Goal: Task Accomplishment & Management: Manage account settings

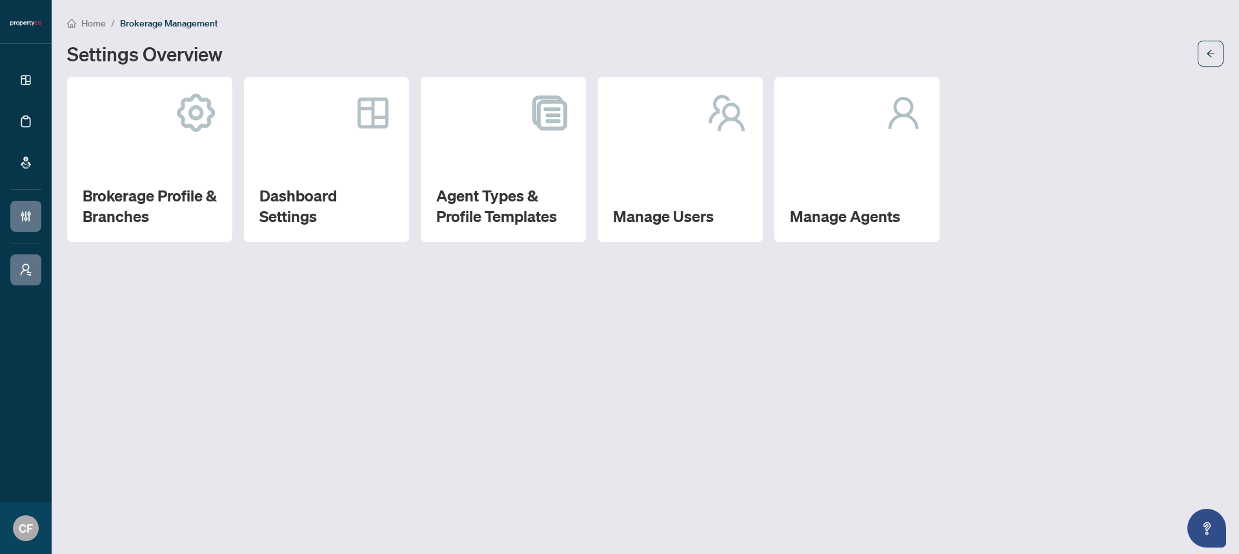
click at [94, 33] on div "Home / Brokerage Management Settings Overview" at bounding box center [645, 40] width 1156 height 51
click at [96, 17] on span "Home" at bounding box center [93, 23] width 25 height 12
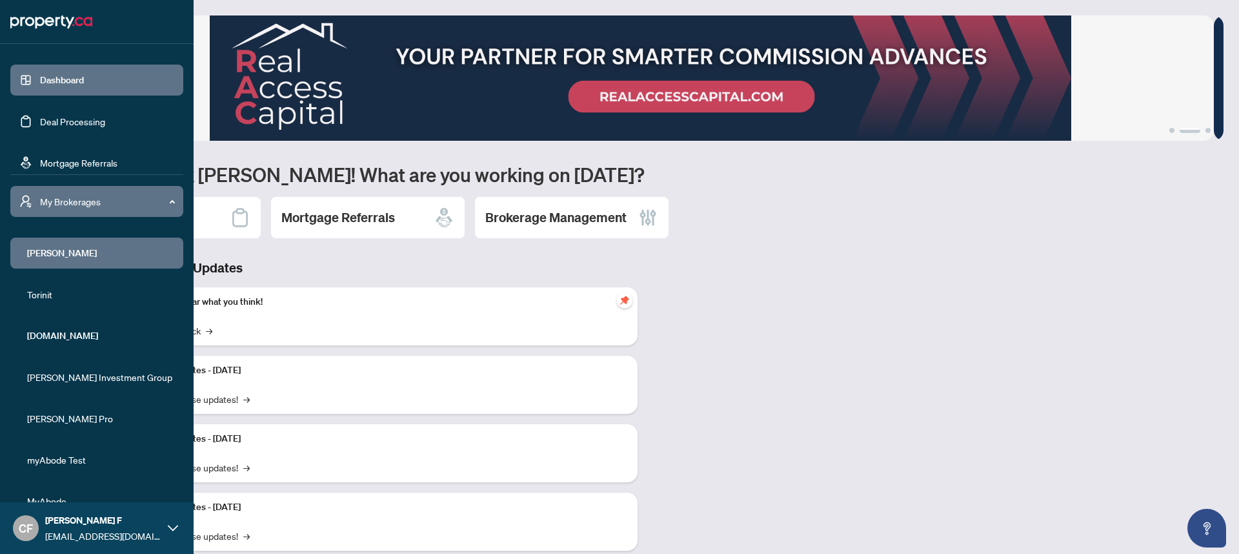
click at [45, 258] on span "[PERSON_NAME]" at bounding box center [100, 253] width 147 height 14
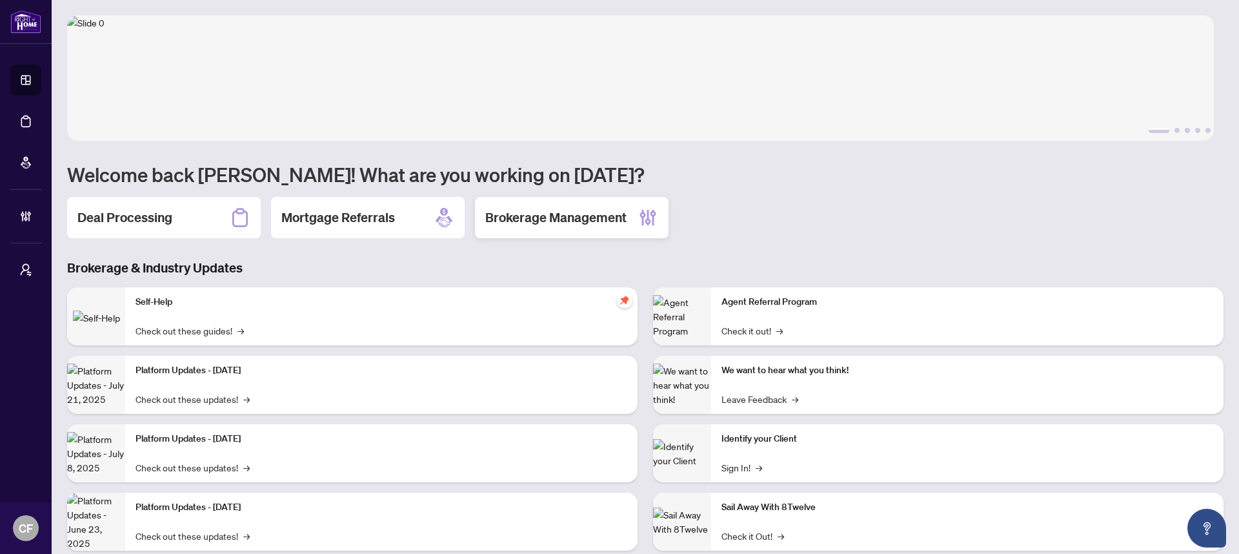
click at [539, 211] on h2 "Brokerage Management" at bounding box center [555, 217] width 141 height 18
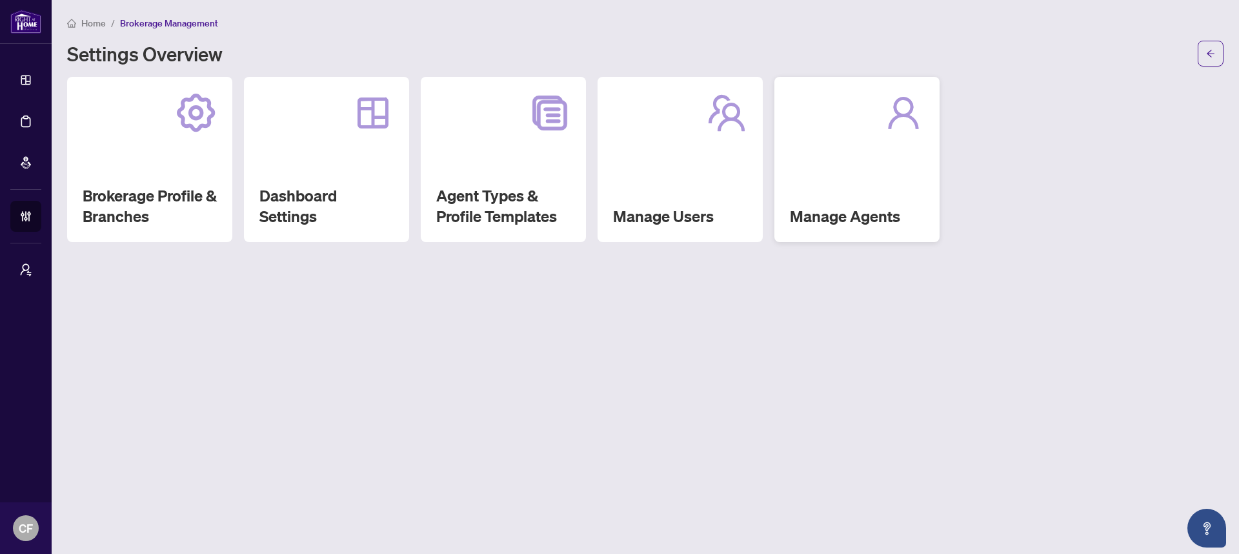
click at [800, 170] on div "Manage Agents" at bounding box center [856, 159] width 165 height 165
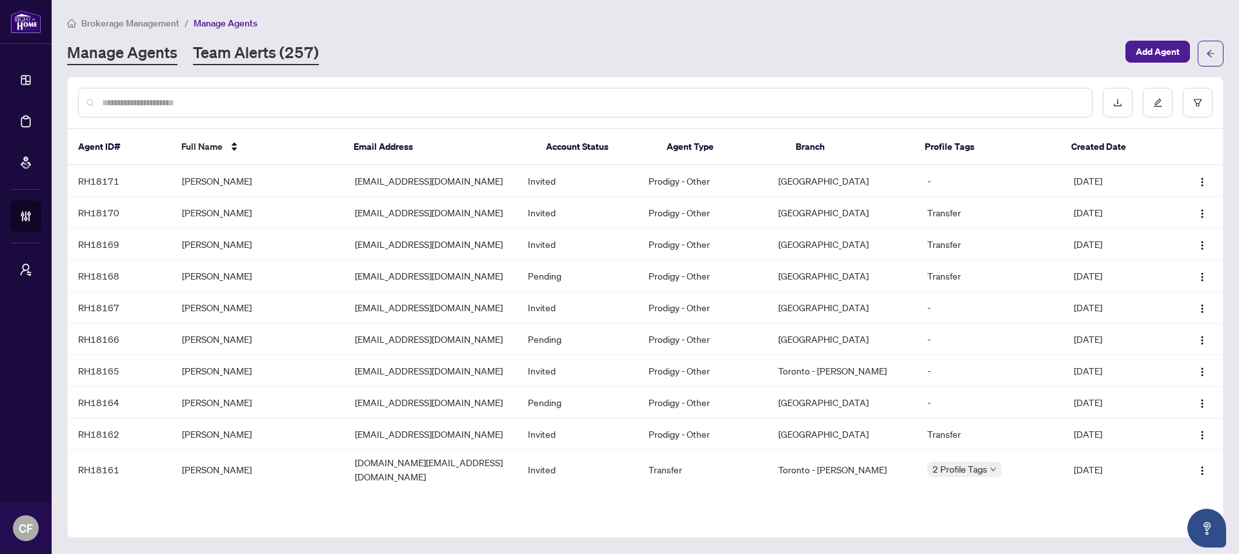
click at [241, 61] on link "Team Alerts (257)" at bounding box center [256, 53] width 126 height 23
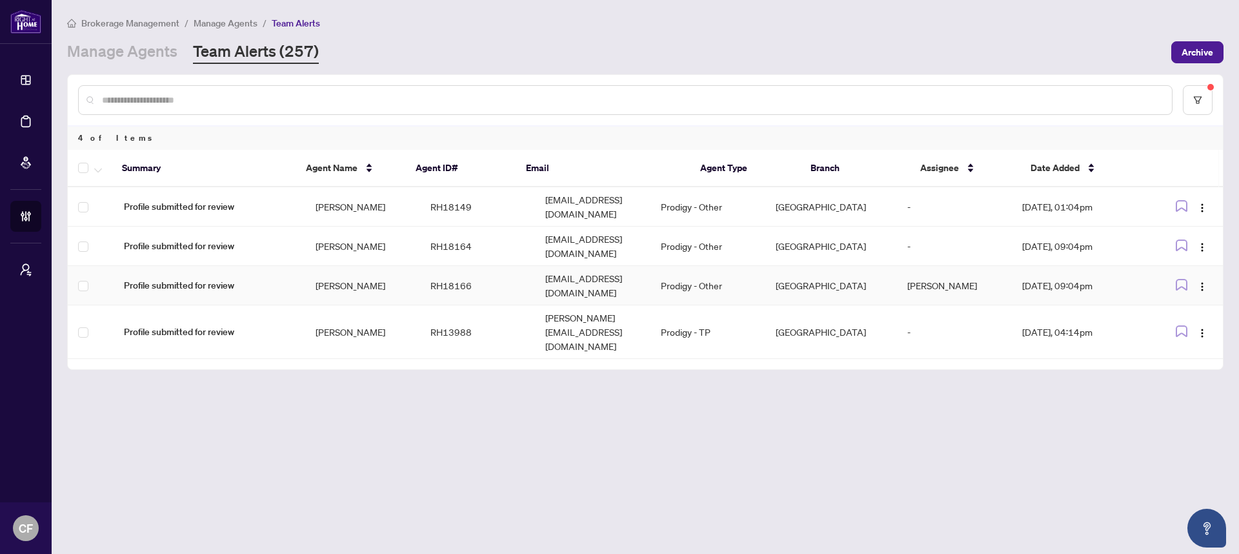
click at [765, 266] on td "Prodigy - Other" at bounding box center [708, 285] width 115 height 39
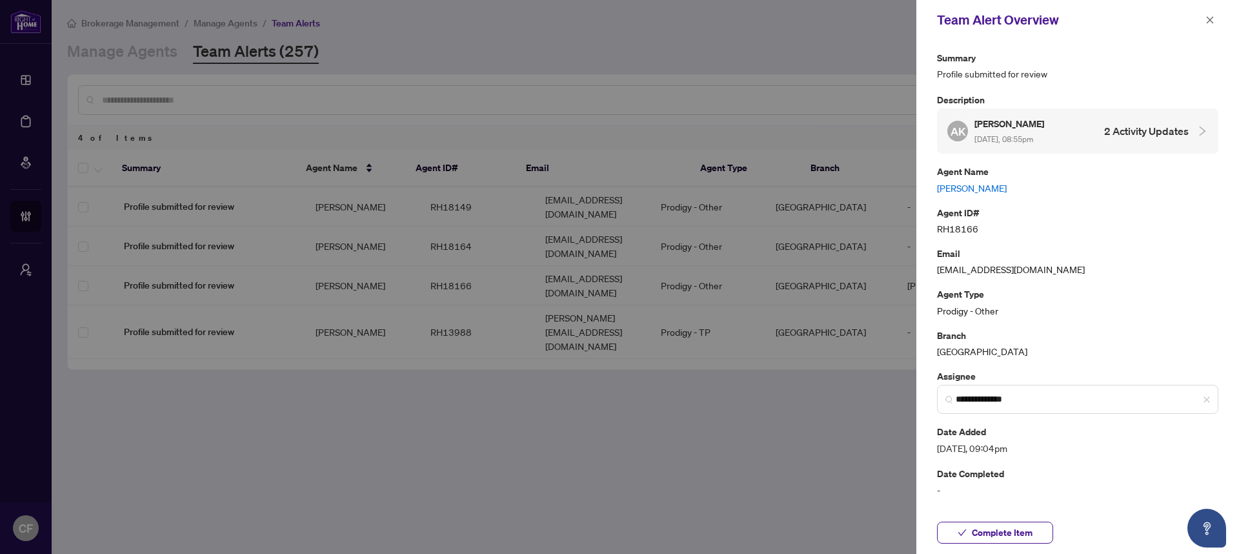
click at [950, 190] on link "Alex Kalra" at bounding box center [1077, 188] width 281 height 14
click at [1044, 403] on input "**********" at bounding box center [1083, 399] width 254 height 14
click at [1209, 21] on icon "close" at bounding box center [1210, 19] width 7 height 7
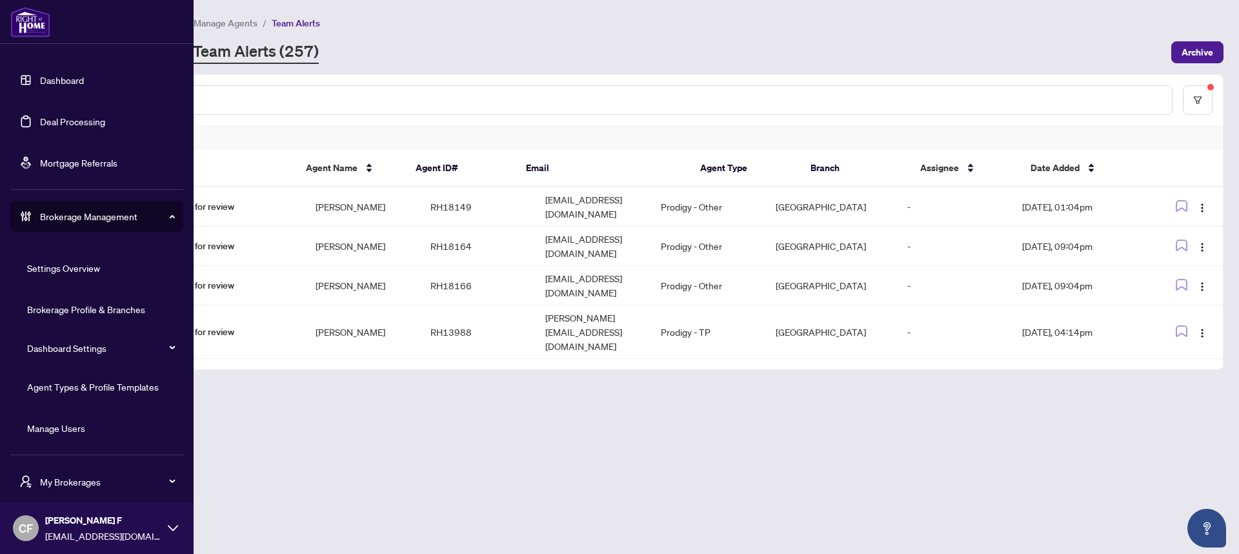
scroll to position [41, 0]
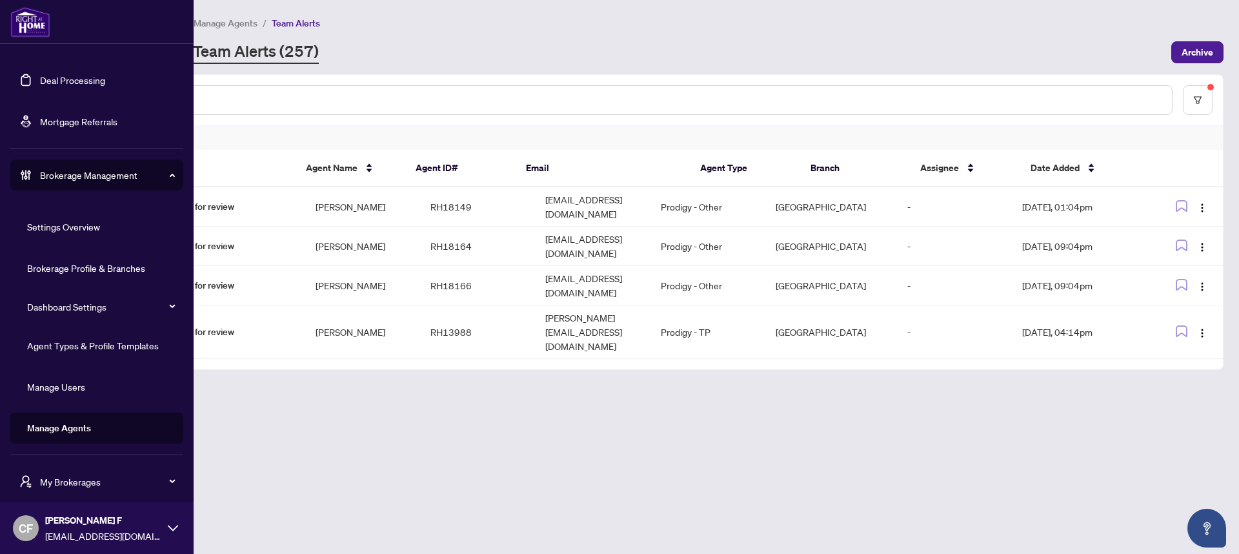
click at [60, 422] on link "Manage Agents" at bounding box center [59, 428] width 64 height 12
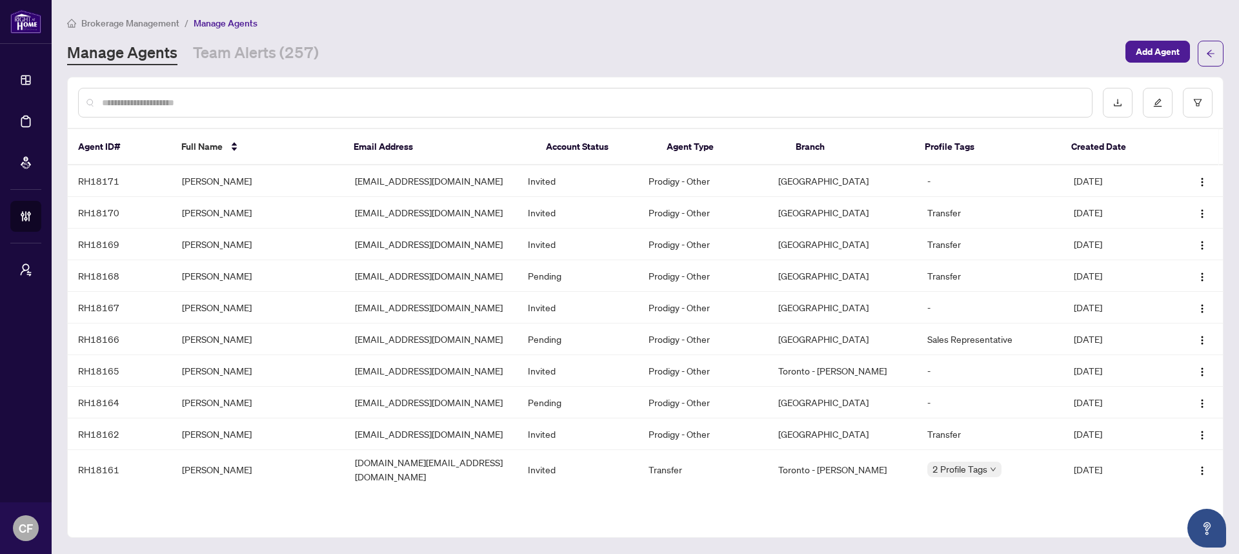
click at [533, 96] on input "text" at bounding box center [592, 103] width 980 height 14
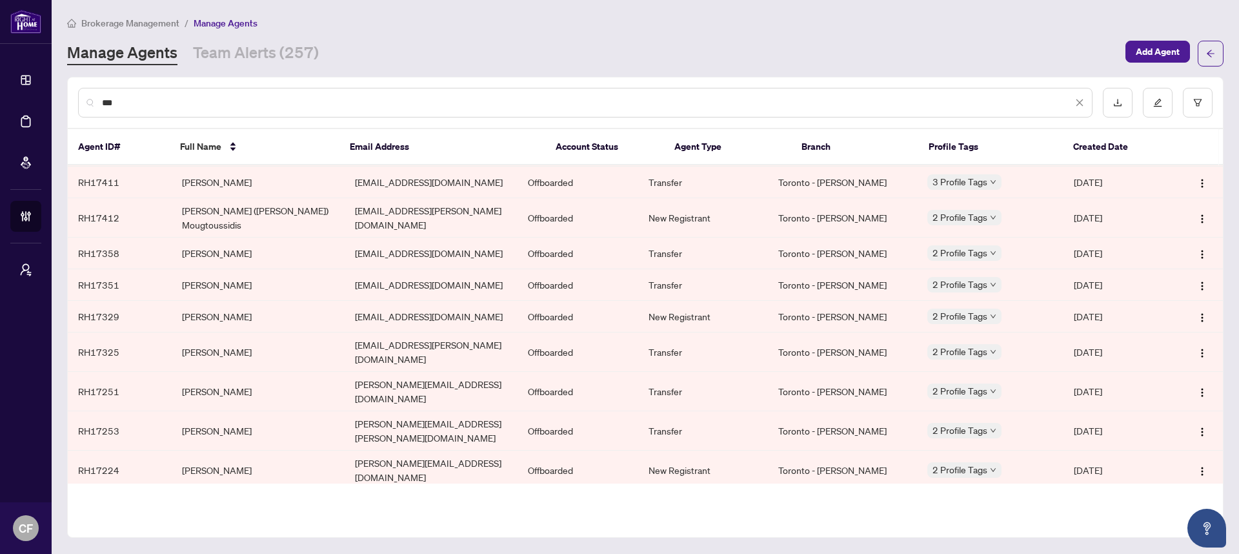
scroll to position [1579, 0]
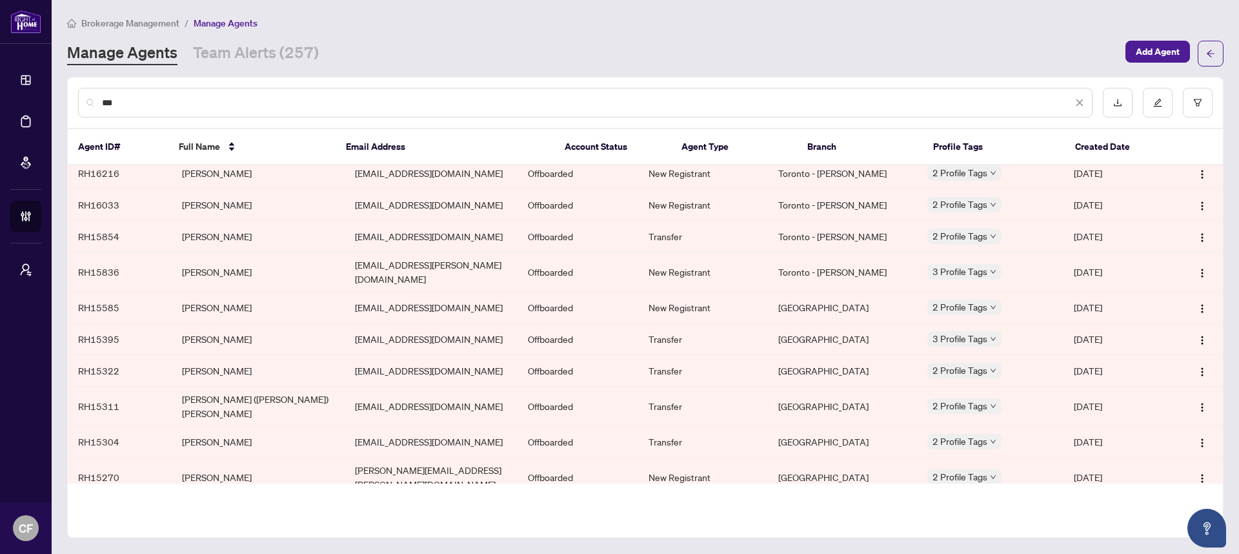
type input "***"
click at [161, 110] on div "***" at bounding box center [585, 103] width 1015 height 30
click at [161, 108] on input "***" at bounding box center [587, 103] width 971 height 14
click at [160, 108] on input "***" at bounding box center [587, 103] width 971 height 14
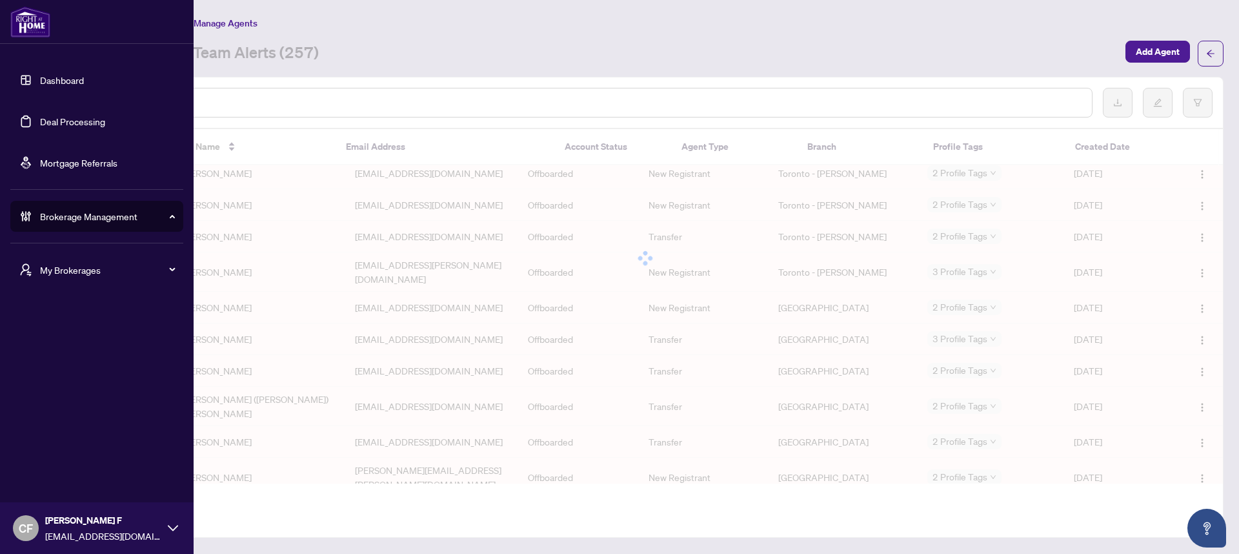
scroll to position [0, 0]
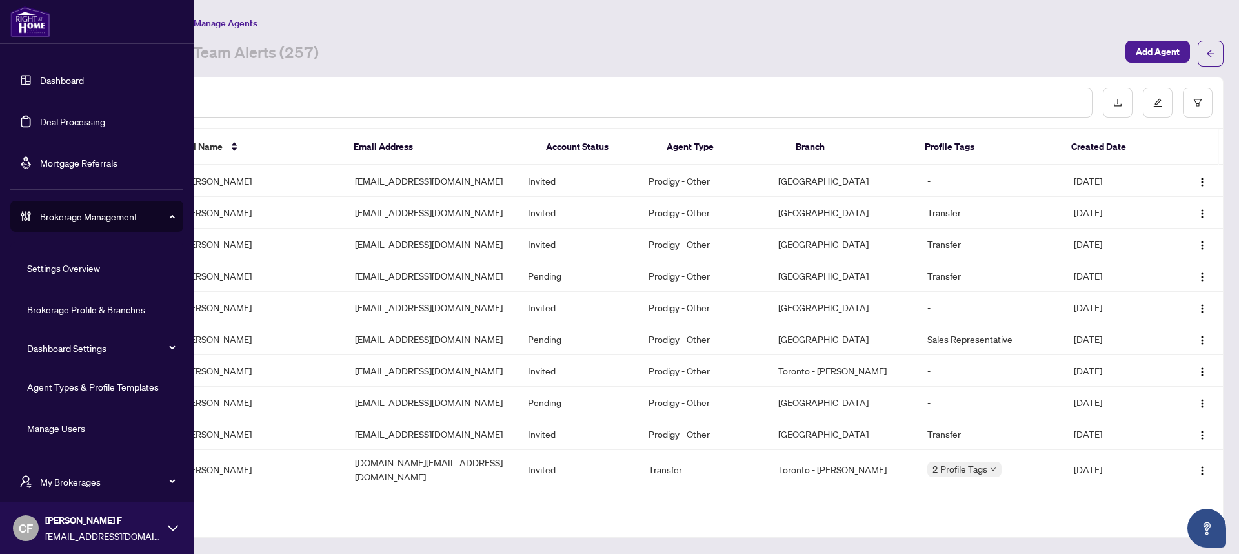
click at [52, 214] on span "Brokerage Management" at bounding box center [107, 216] width 134 height 14
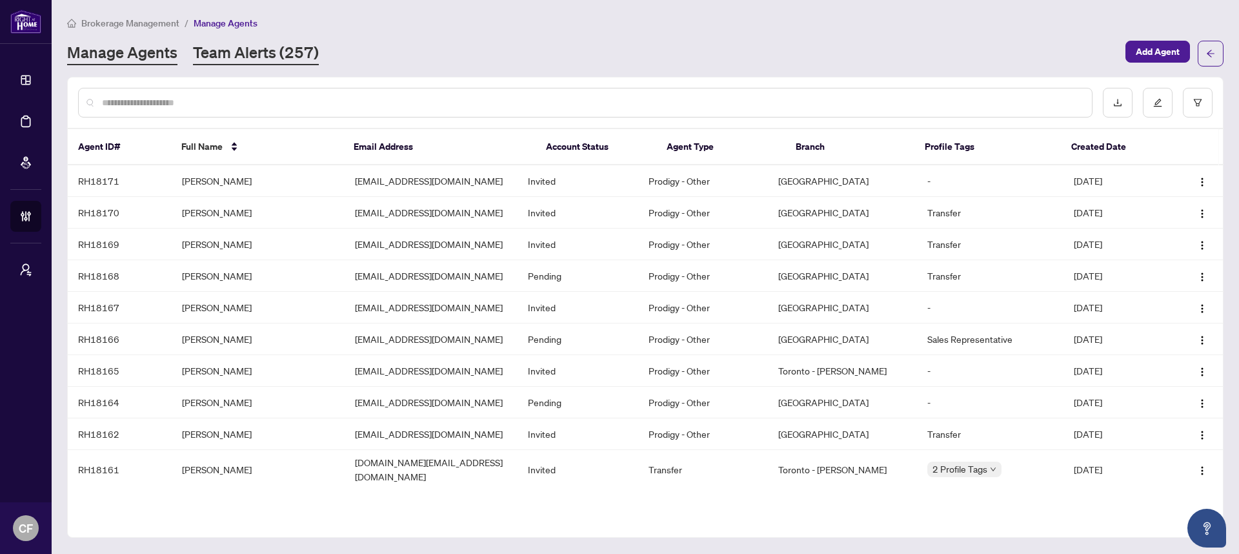
click at [232, 57] on link "Team Alerts (257)" at bounding box center [256, 53] width 126 height 23
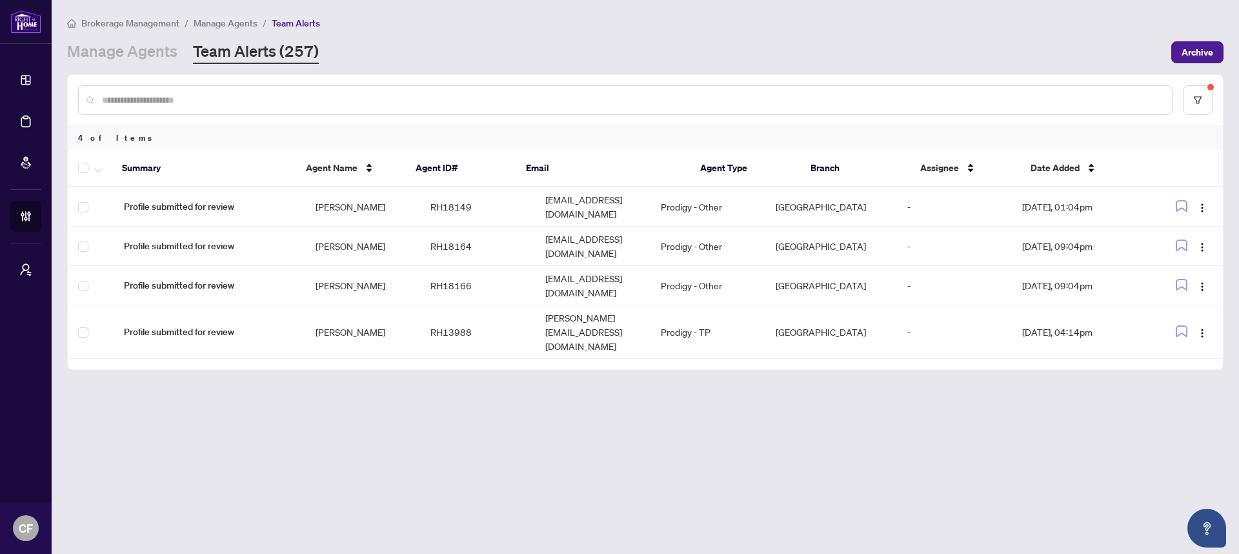
click at [212, 19] on span "Manage Agents" at bounding box center [226, 23] width 64 height 12
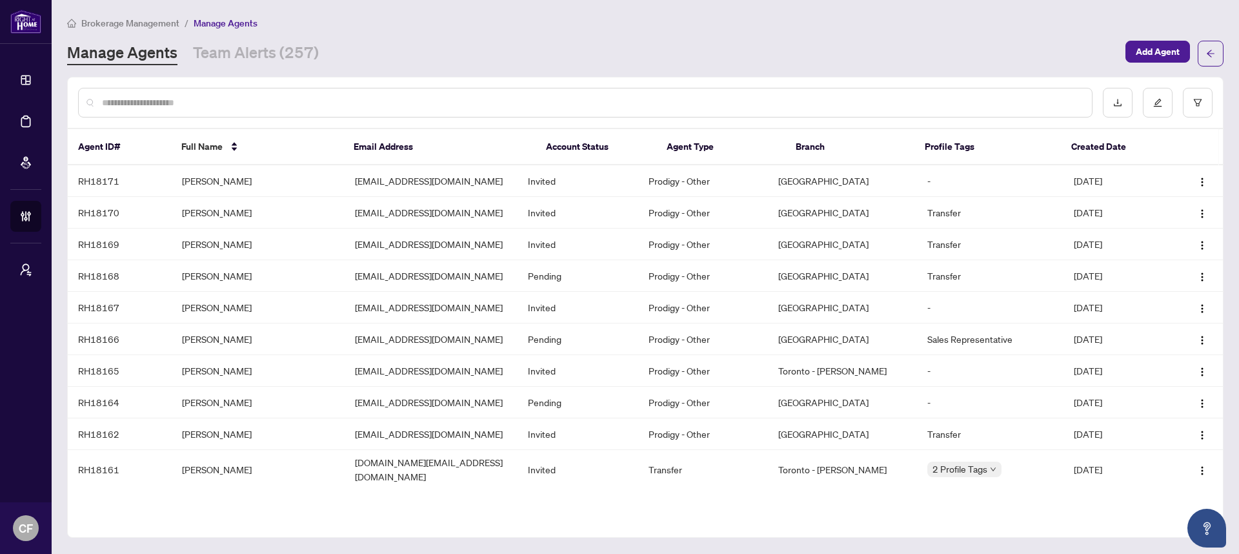
click at [1004, 109] on div at bounding box center [585, 103] width 1015 height 30
click at [1004, 103] on input "text" at bounding box center [592, 103] width 980 height 14
click at [1150, 43] on span "Add Agent" at bounding box center [1158, 51] width 44 height 21
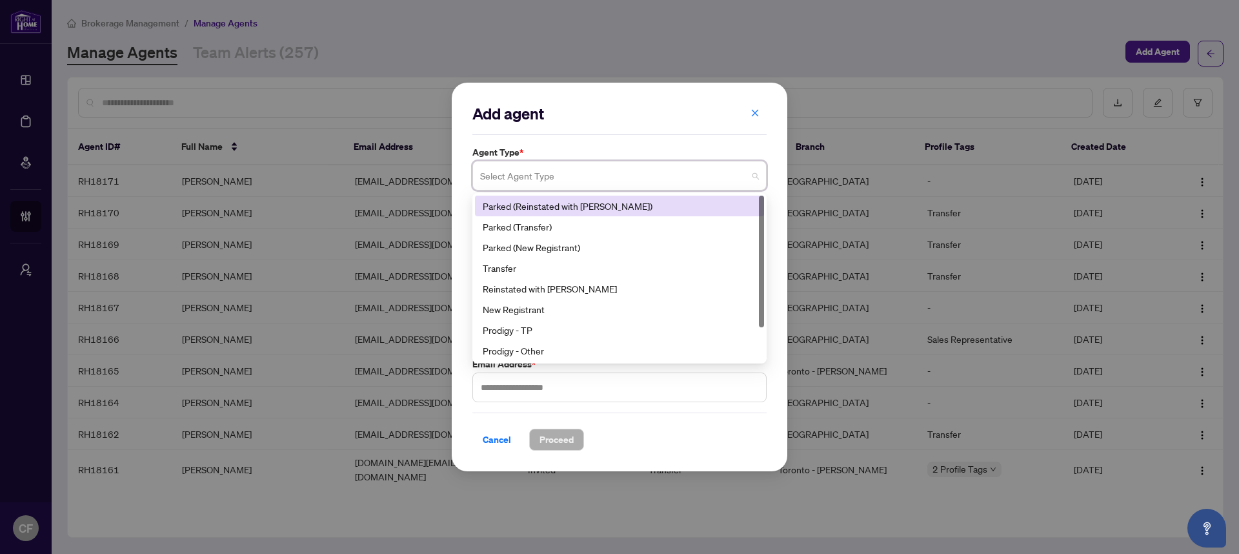
click at [601, 171] on input "search" at bounding box center [613, 177] width 267 height 28
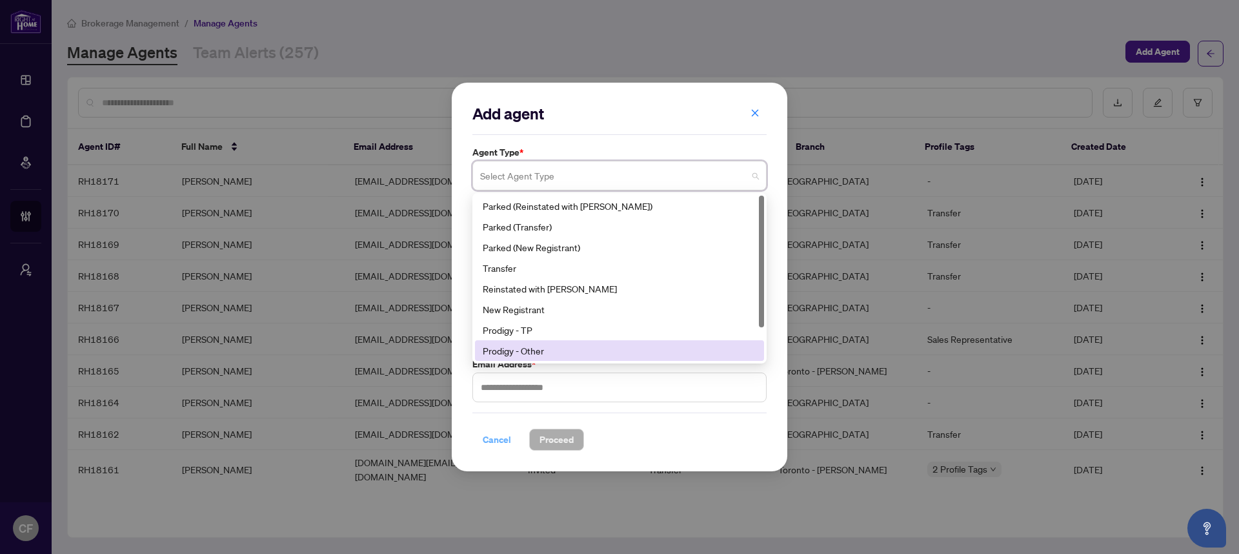
click at [498, 433] on div "Cancel Proceed" at bounding box center [619, 431] width 294 height 38
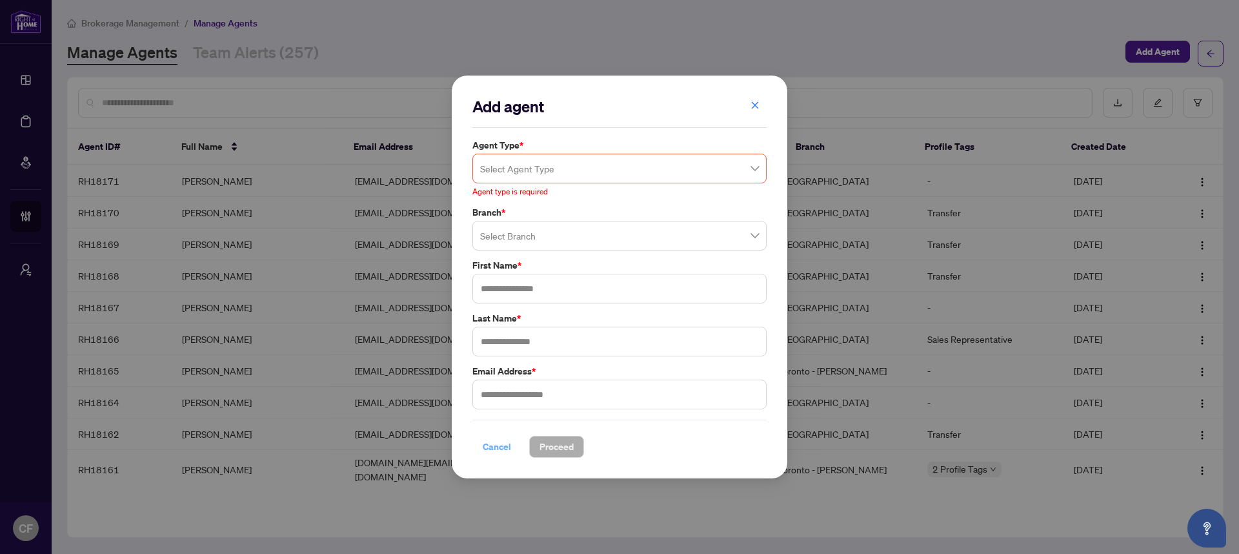
click at [502, 453] on span "Cancel" at bounding box center [497, 446] width 28 height 21
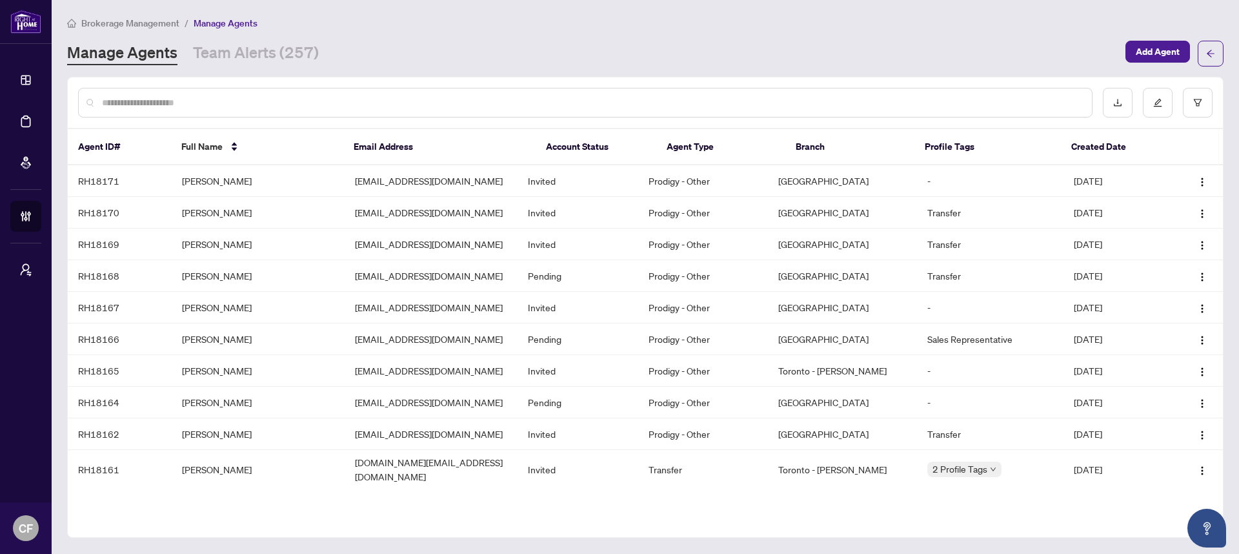
click at [505, 96] on input "text" at bounding box center [592, 103] width 980 height 14
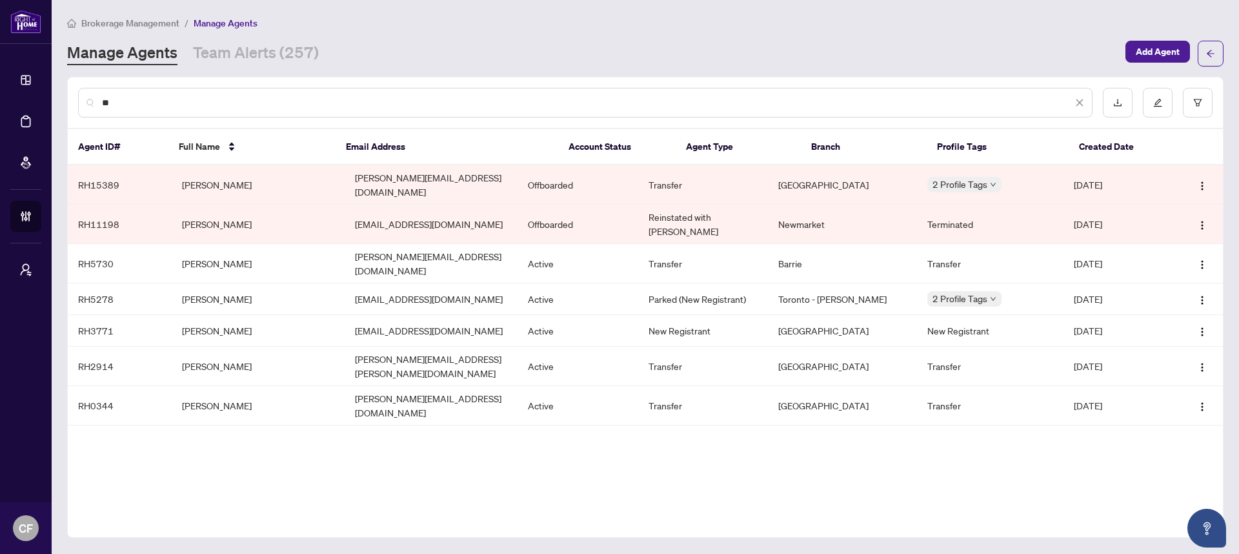
type input "*"
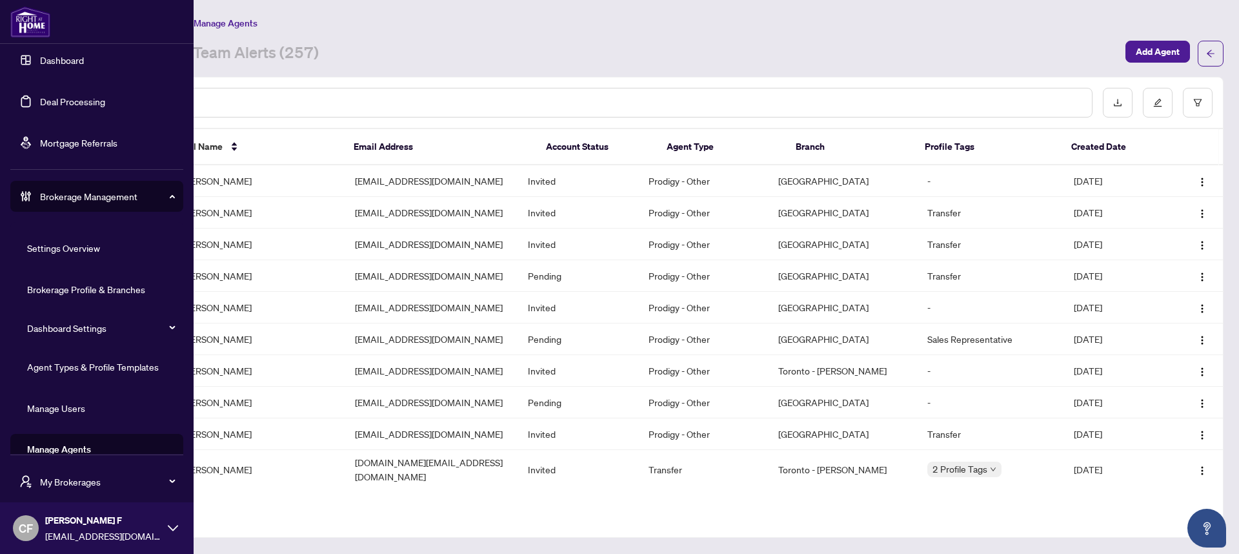
scroll to position [41, 0]
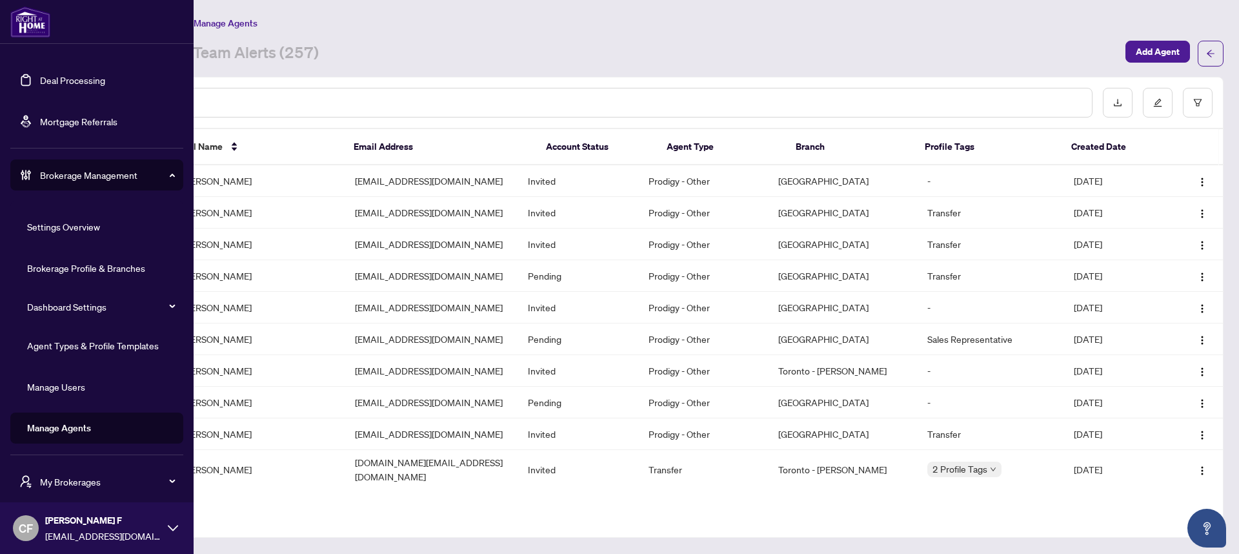
click at [86, 430] on link "Manage Agents" at bounding box center [59, 428] width 64 height 12
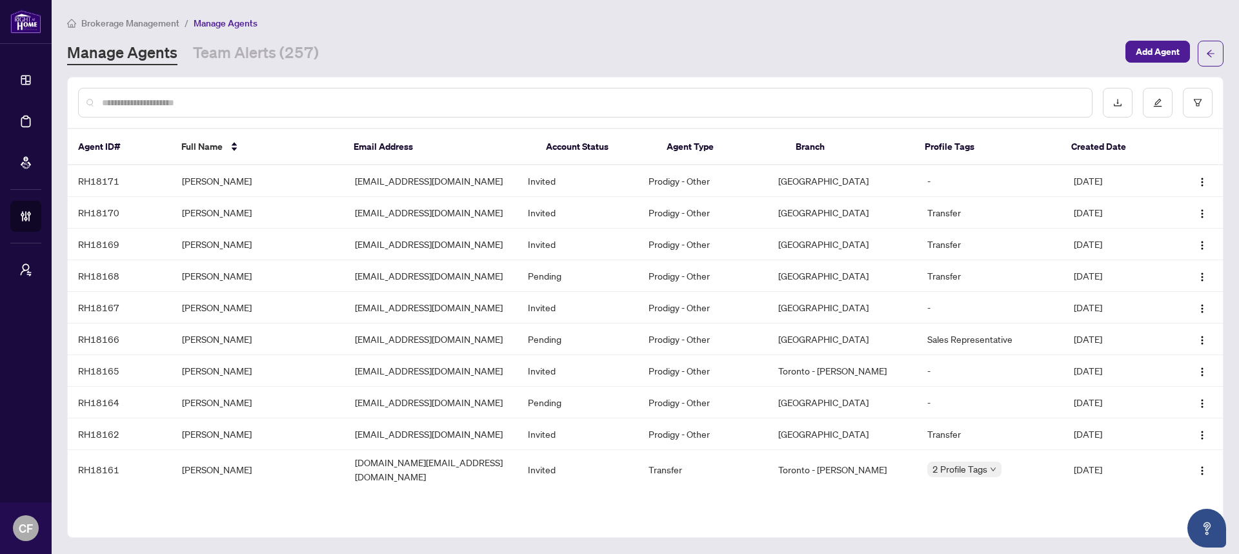
click at [558, 90] on div at bounding box center [585, 103] width 1015 height 30
click at [558, 105] on input "text" at bounding box center [592, 103] width 980 height 14
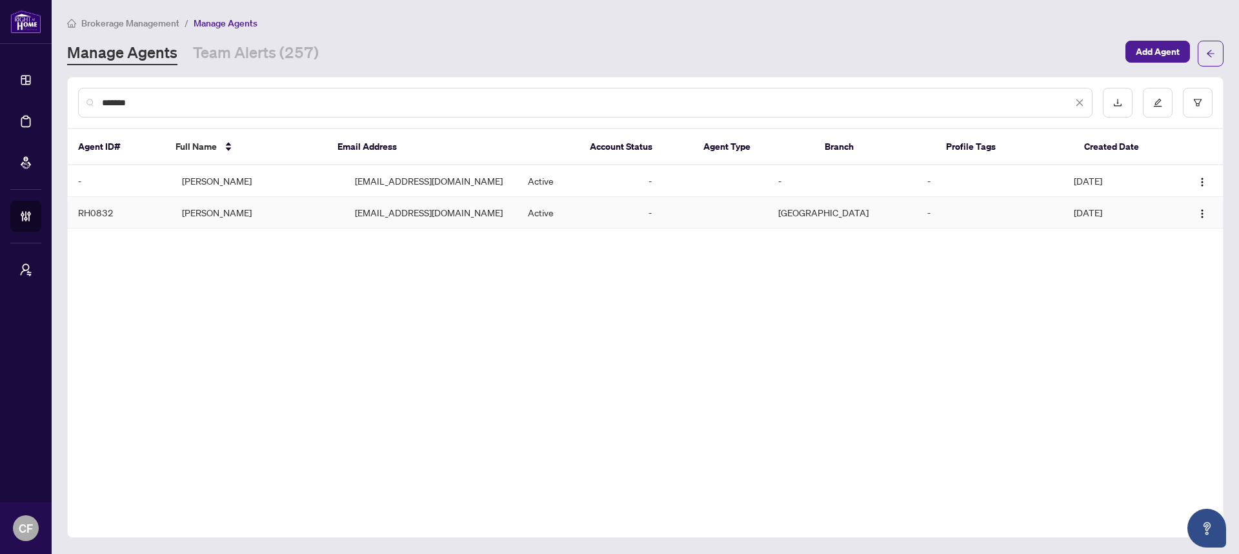
type input "*******"
click at [754, 214] on td "-" at bounding box center [703, 213] width 130 height 32
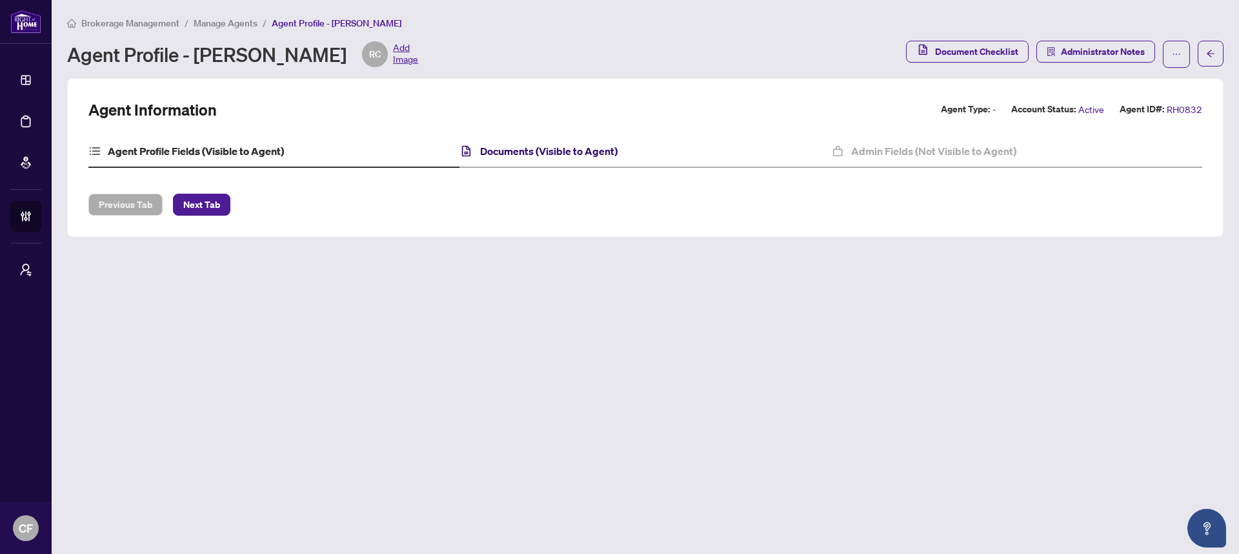
click at [547, 157] on h4 "Documents (Visible to Agent)" at bounding box center [548, 150] width 137 height 15
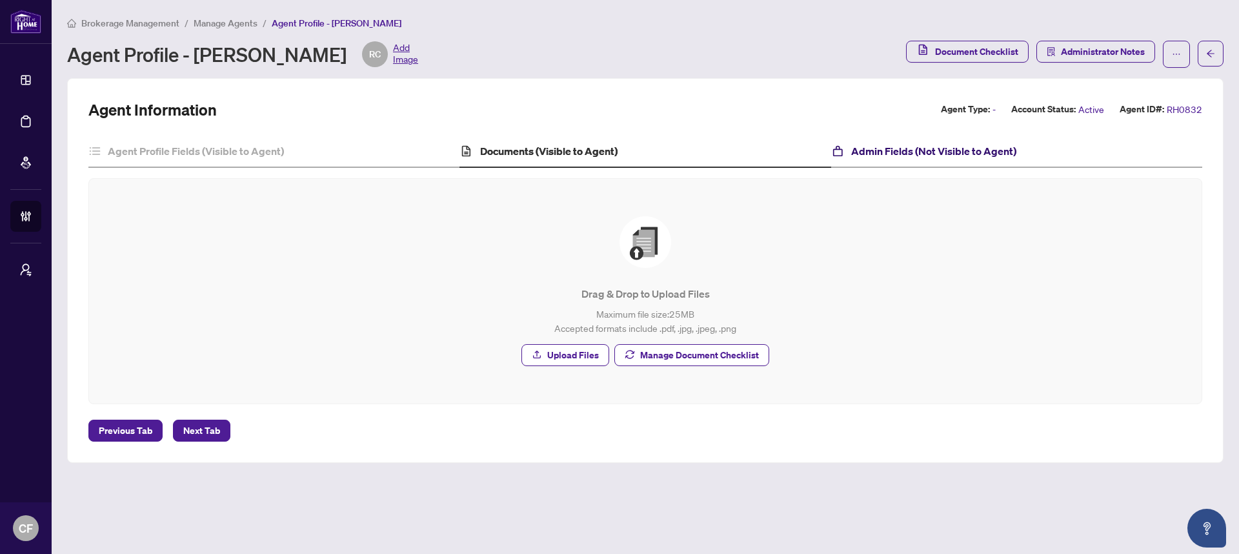
click at [959, 154] on h4 "Admin Fields (Not Visible to Agent)" at bounding box center [933, 150] width 165 height 15
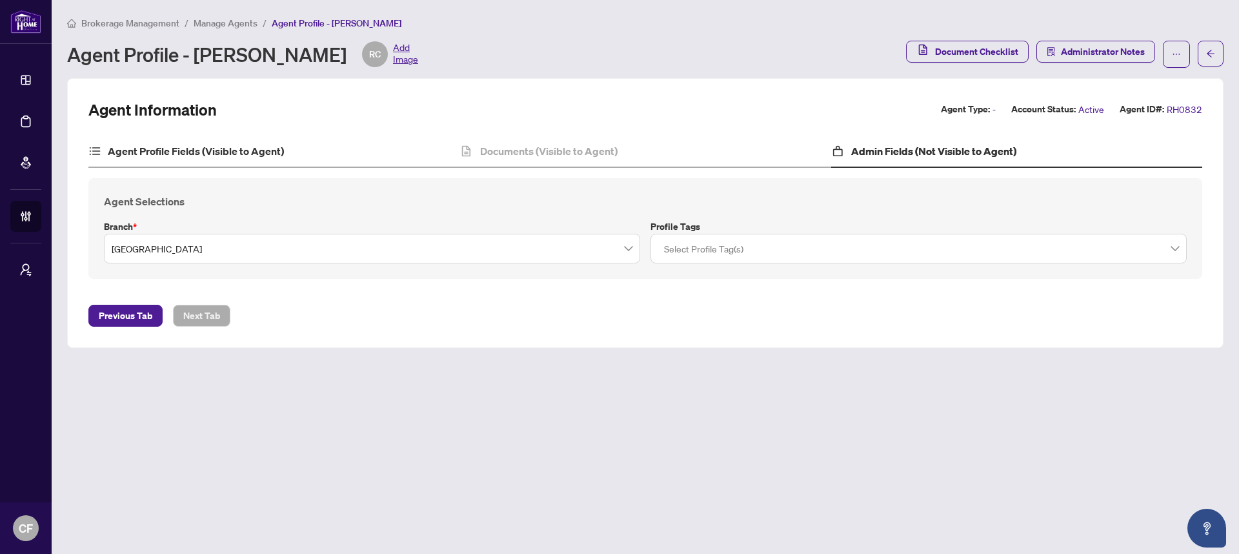
click at [316, 156] on div "Agent Profile Fields (Visible to Agent)" at bounding box center [273, 152] width 371 height 32
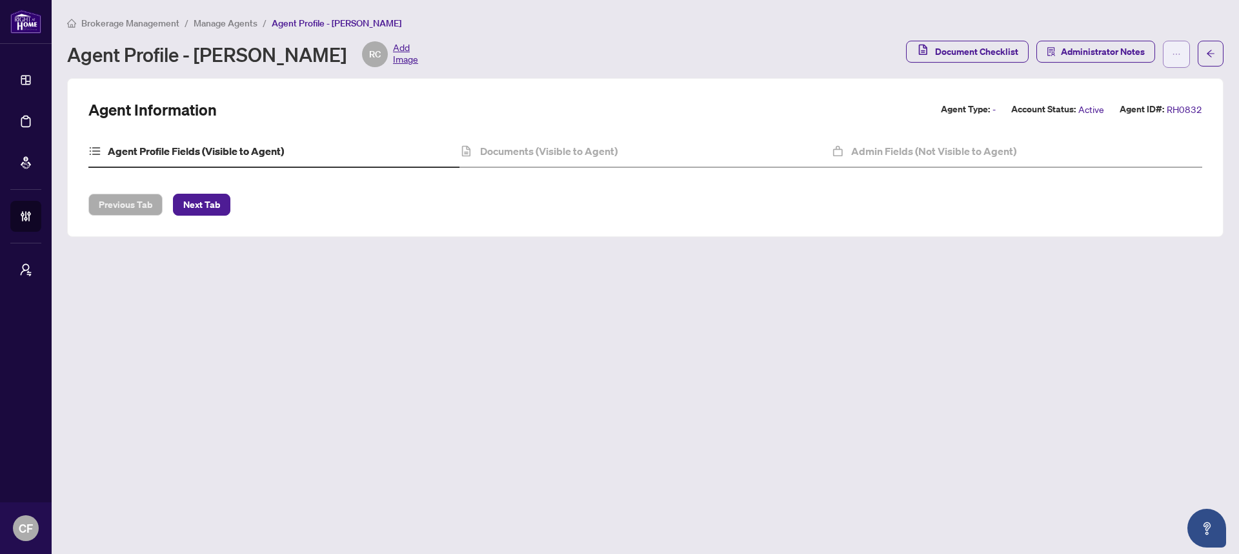
click at [1183, 59] on button "button" at bounding box center [1176, 54] width 27 height 27
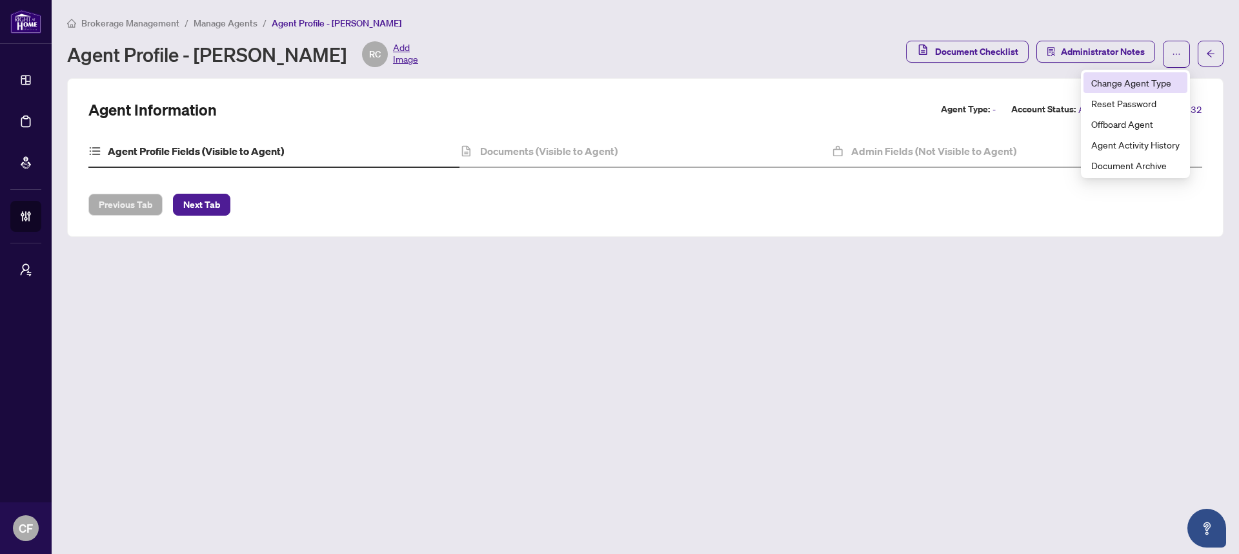
click at [1171, 85] on span "Change Agent Type" at bounding box center [1135, 83] width 88 height 14
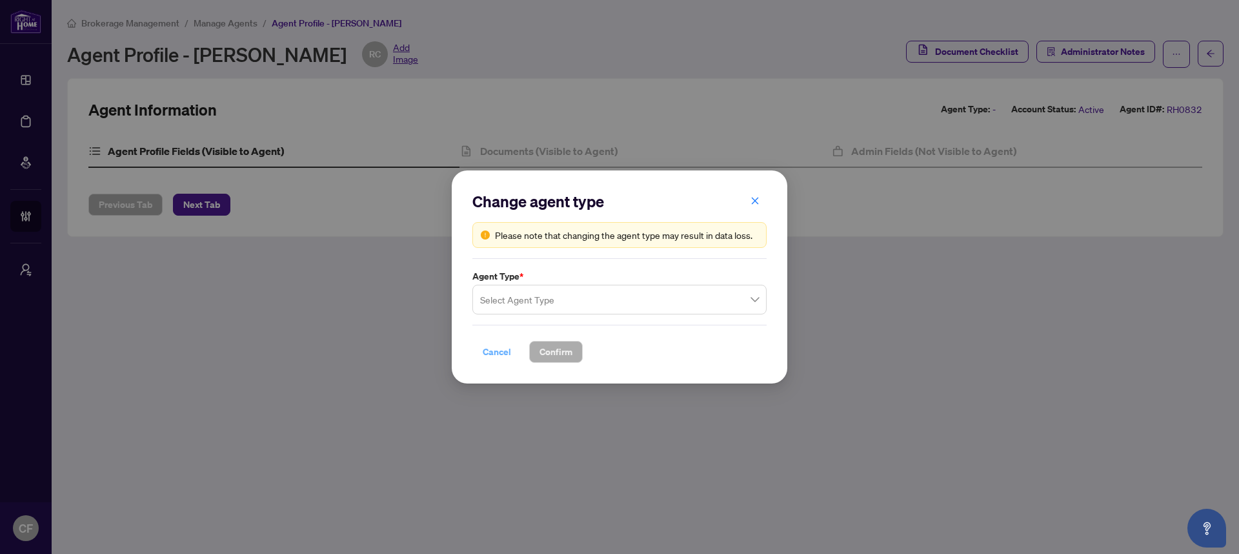
click at [502, 354] on span "Cancel" at bounding box center [497, 351] width 28 height 21
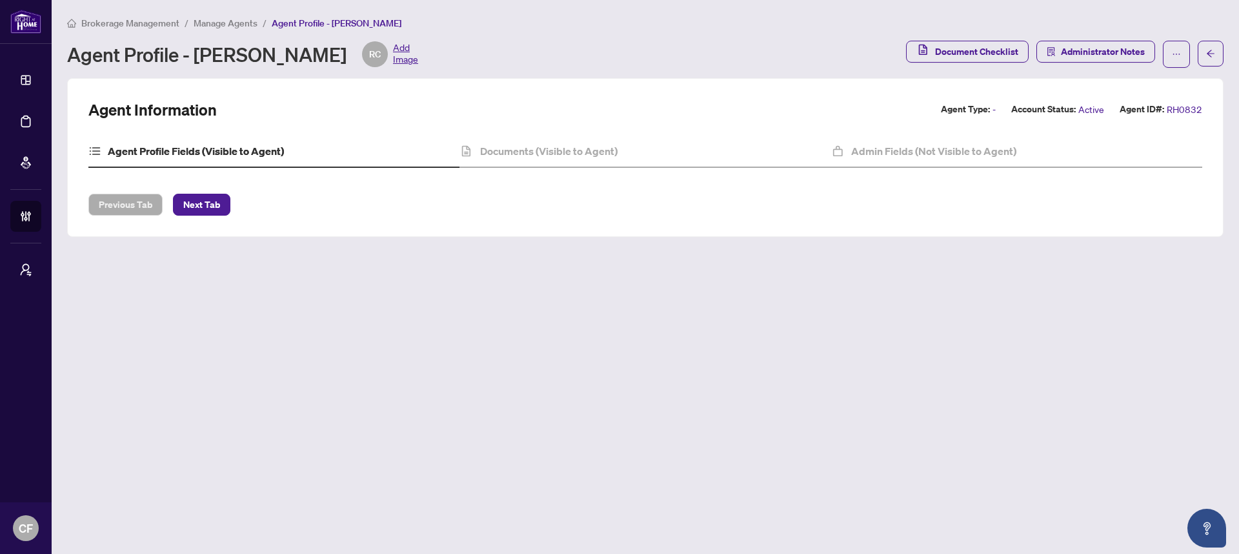
click at [134, 17] on span "Brokerage Management" at bounding box center [130, 23] width 98 height 12
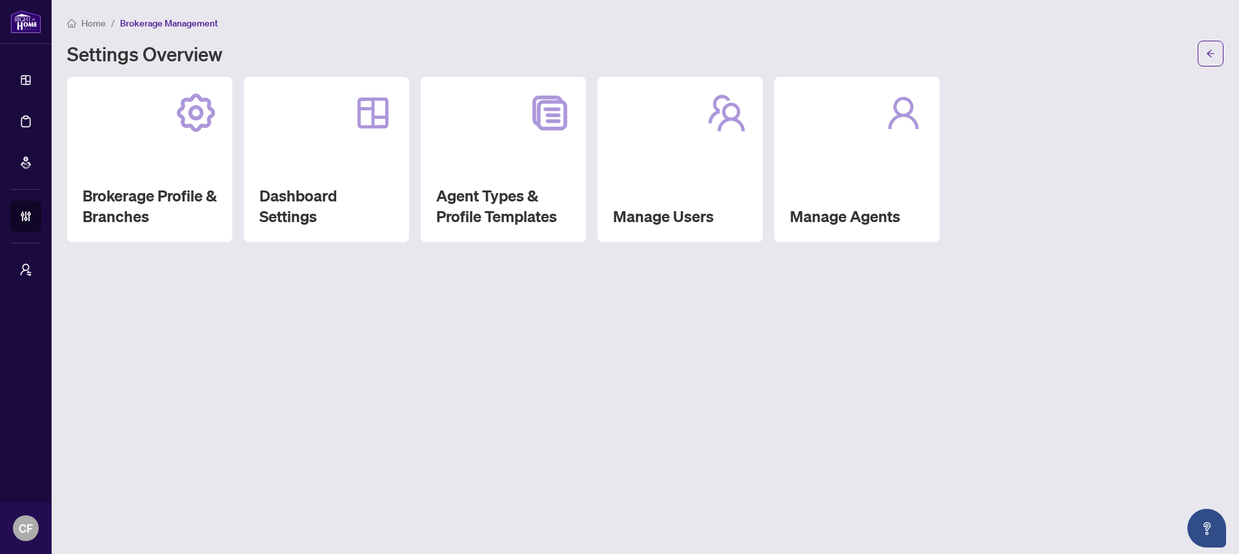
click at [135, 26] on span "Brokerage Management" at bounding box center [169, 23] width 98 height 12
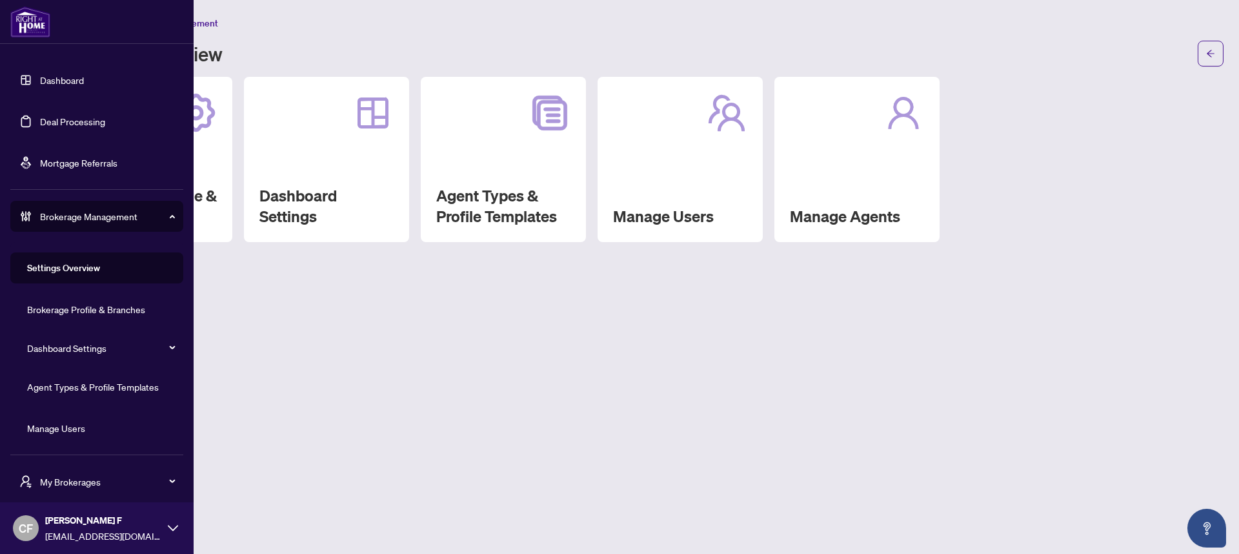
click at [50, 83] on link "Dashboard" at bounding box center [62, 80] width 44 height 12
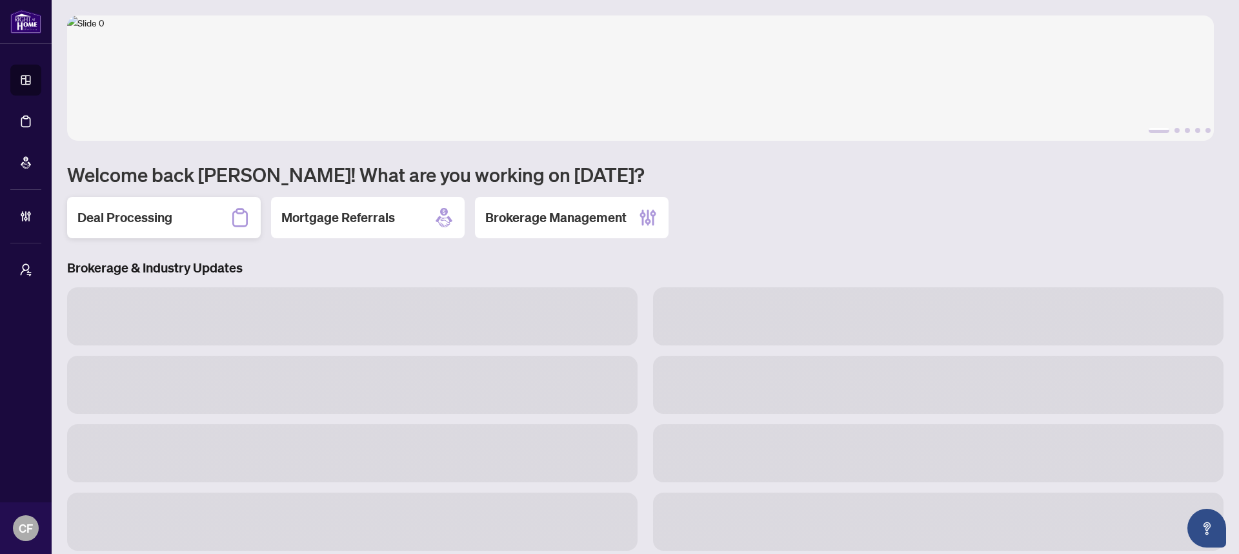
click at [250, 227] on div "Deal Processing" at bounding box center [164, 217] width 194 height 41
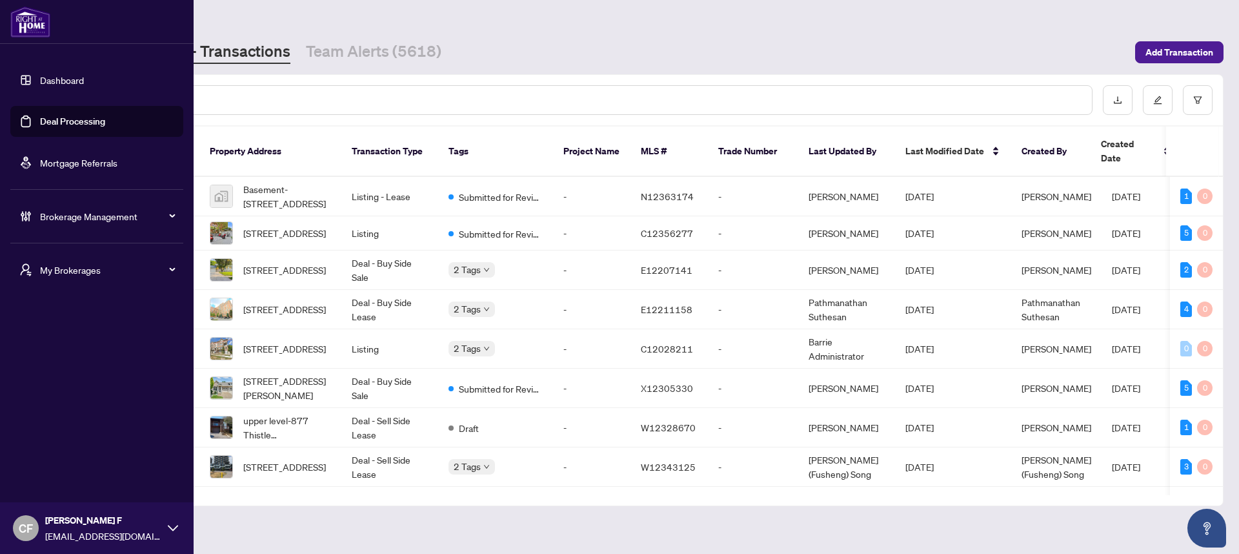
click at [37, 269] on div "My Brokerages" at bounding box center [96, 269] width 173 height 31
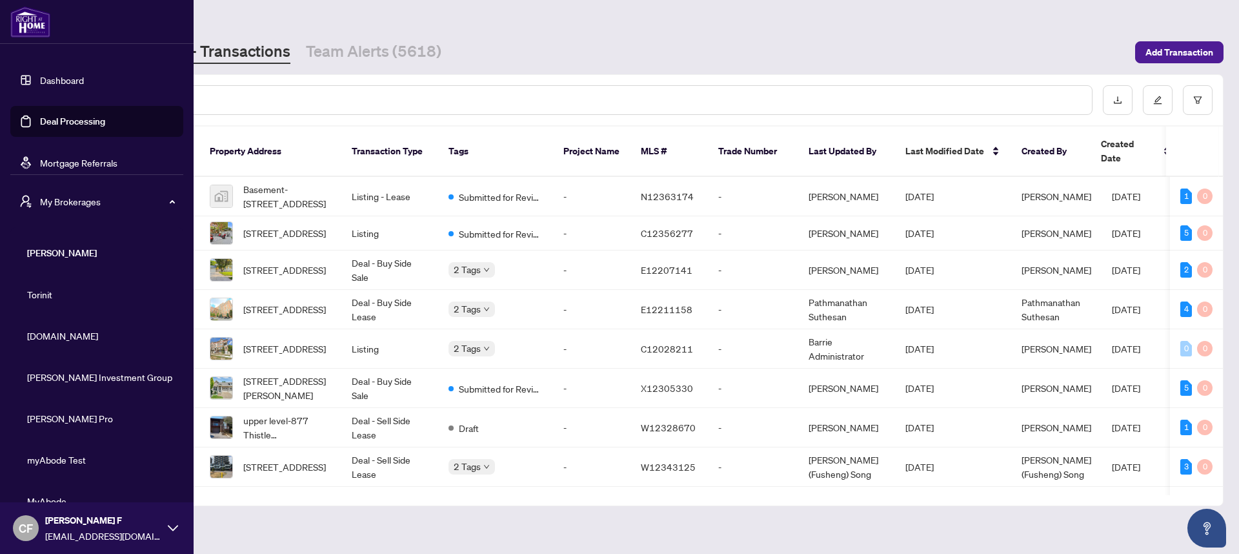
click at [76, 338] on span "[DOMAIN_NAME]" at bounding box center [100, 335] width 147 height 14
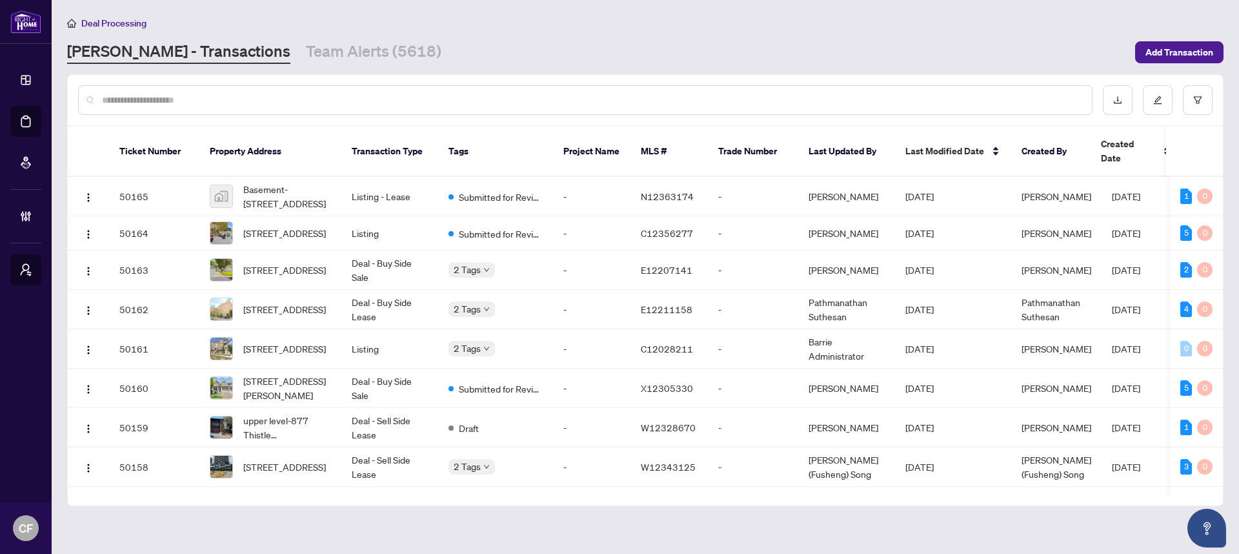
click at [263, 101] on input "text" at bounding box center [592, 100] width 980 height 14
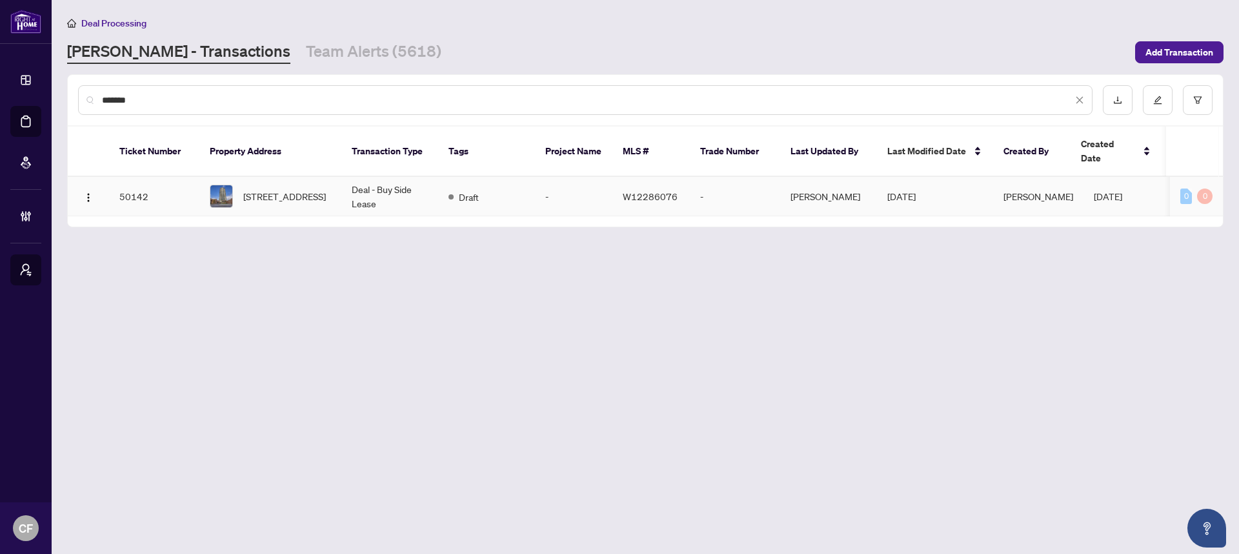
type input "*******"
click at [543, 181] on td "-" at bounding box center [573, 196] width 77 height 39
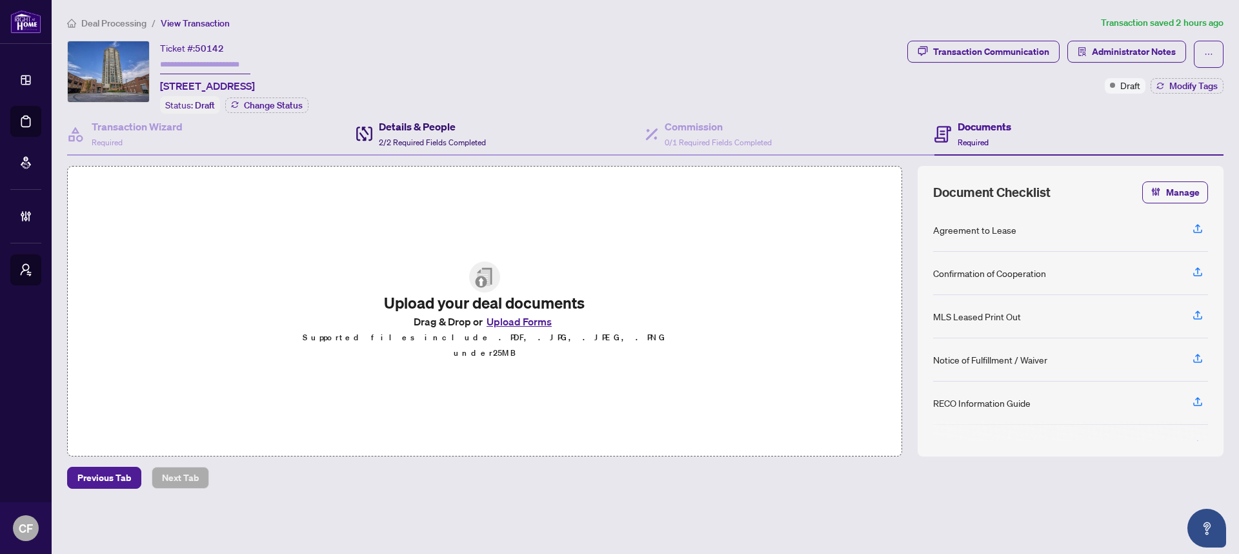
click at [460, 123] on h4 "Details & People" at bounding box center [432, 126] width 107 height 15
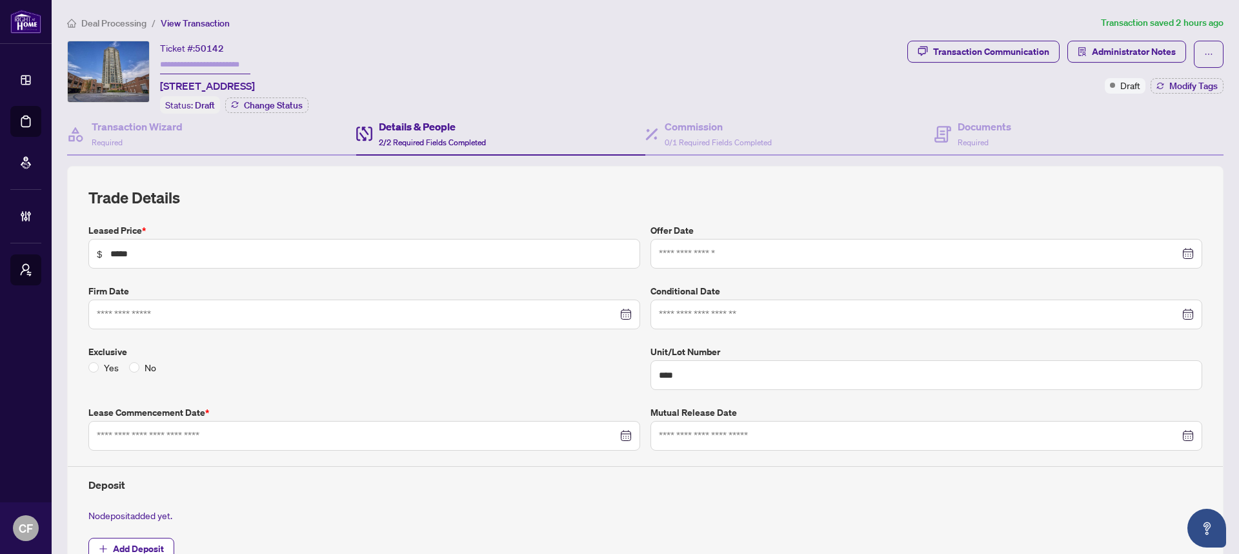
type input "**********"
click at [299, 136] on div "Transaction Wizard Required" at bounding box center [211, 135] width 289 height 42
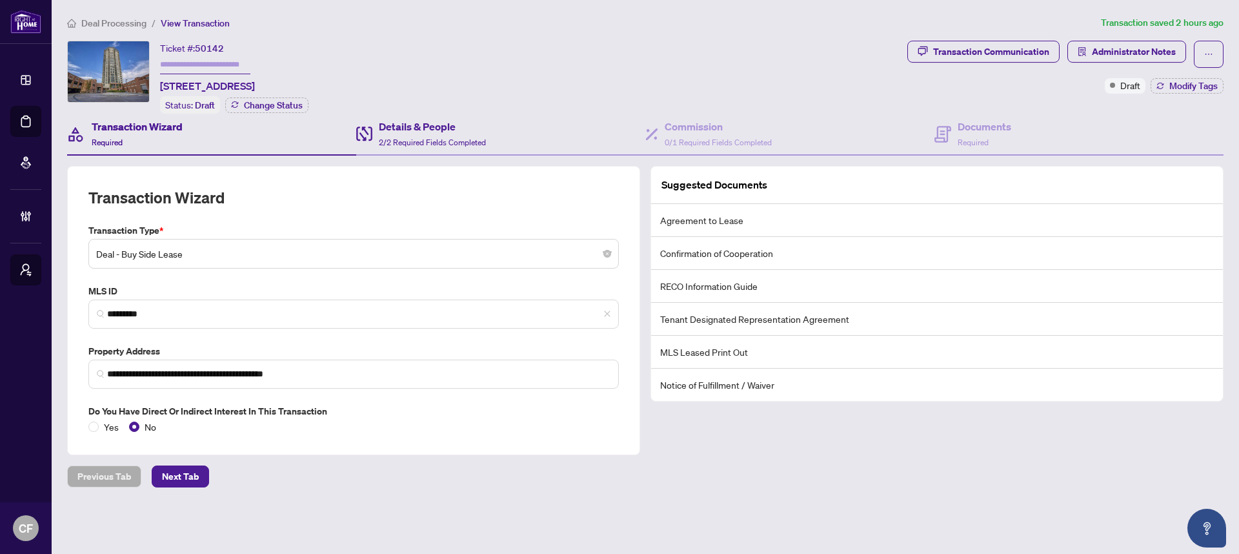
click at [528, 139] on div "Details & People 2/2 Required Fields Completed" at bounding box center [500, 135] width 289 height 42
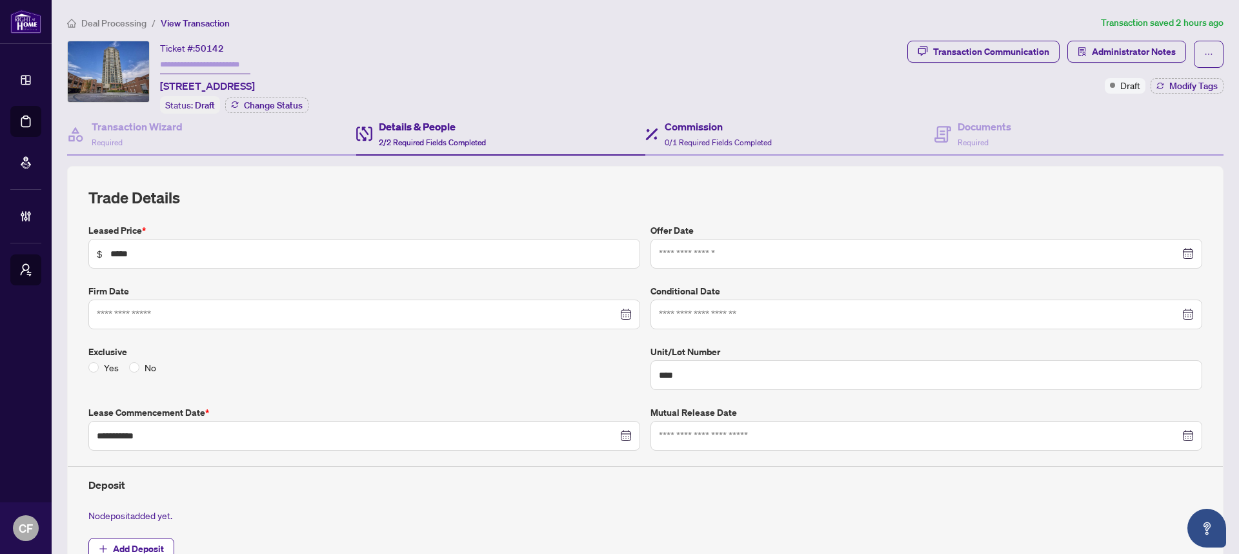
click at [676, 115] on div "Commission 0/1 Required Fields Completed" at bounding box center [789, 135] width 289 height 42
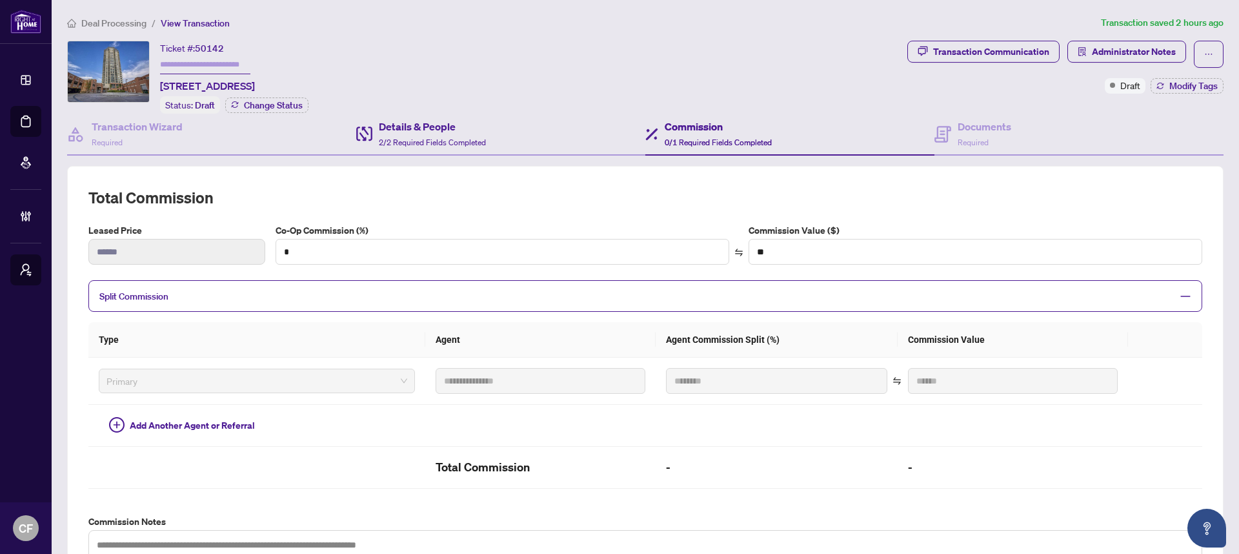
click at [532, 134] on div "Details & People 2/2 Required Fields Completed" at bounding box center [500, 135] width 289 height 42
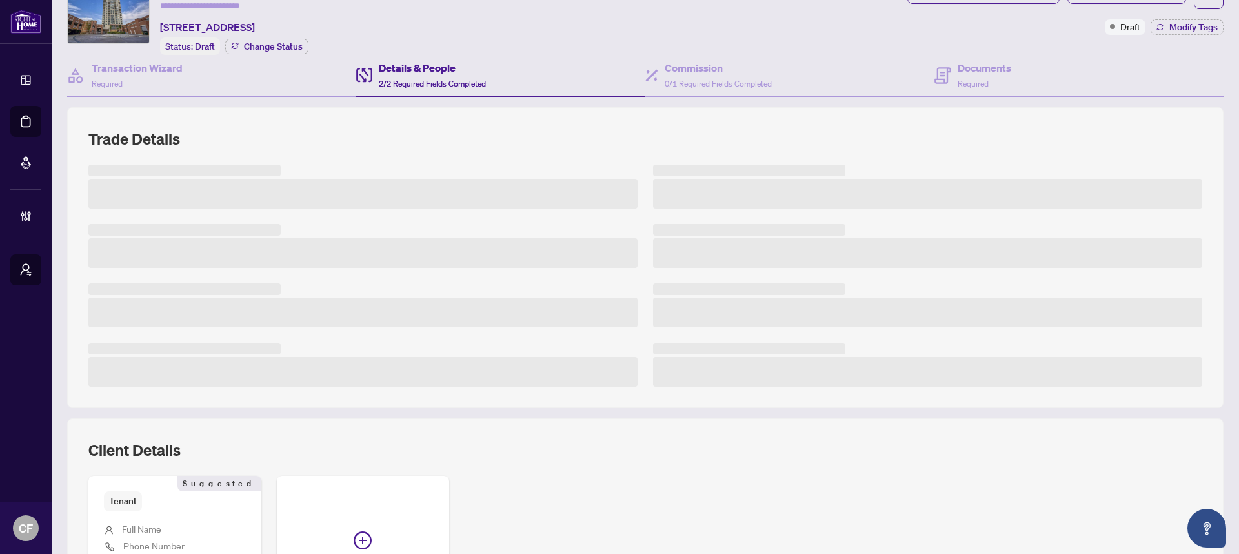
scroll to position [252, 0]
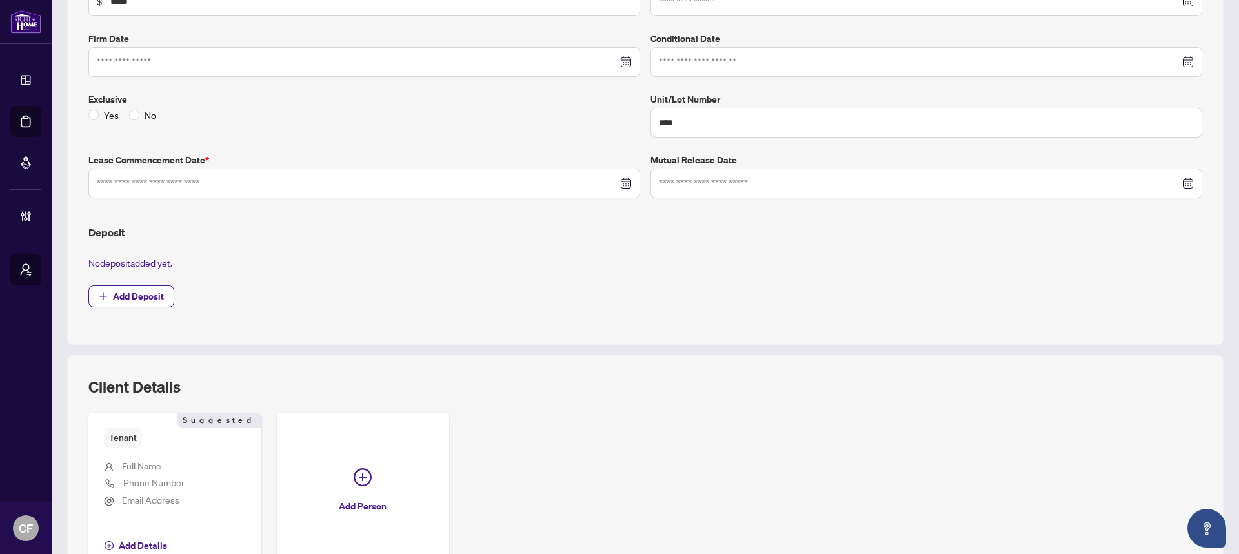
type input "**********"
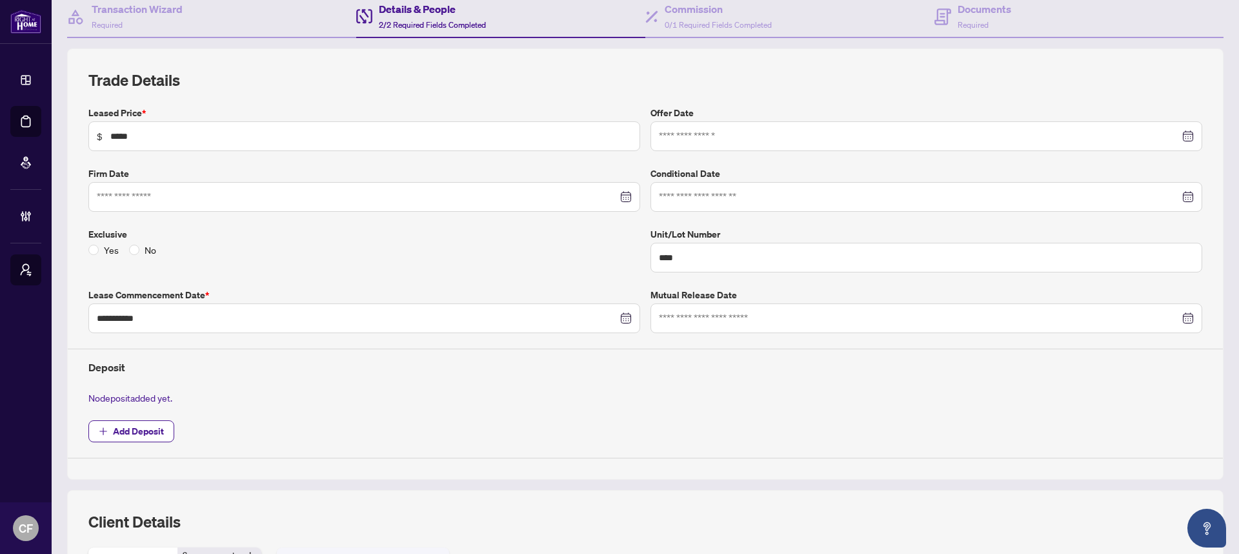
scroll to position [0, 0]
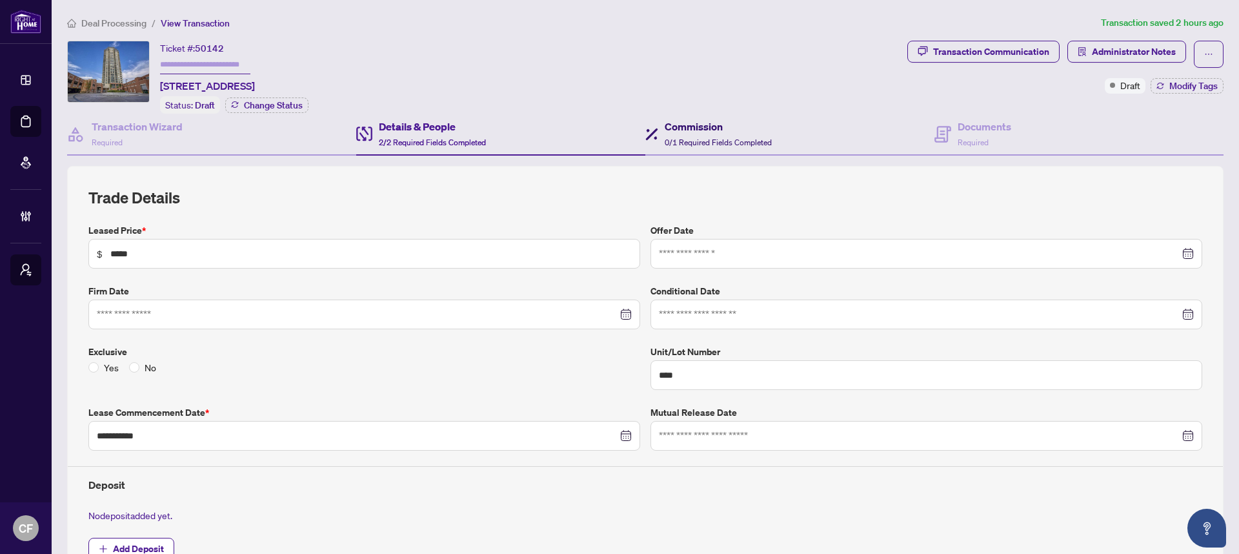
click at [657, 144] on div "Commission 0/1 Required Fields Completed" at bounding box center [708, 134] width 126 height 30
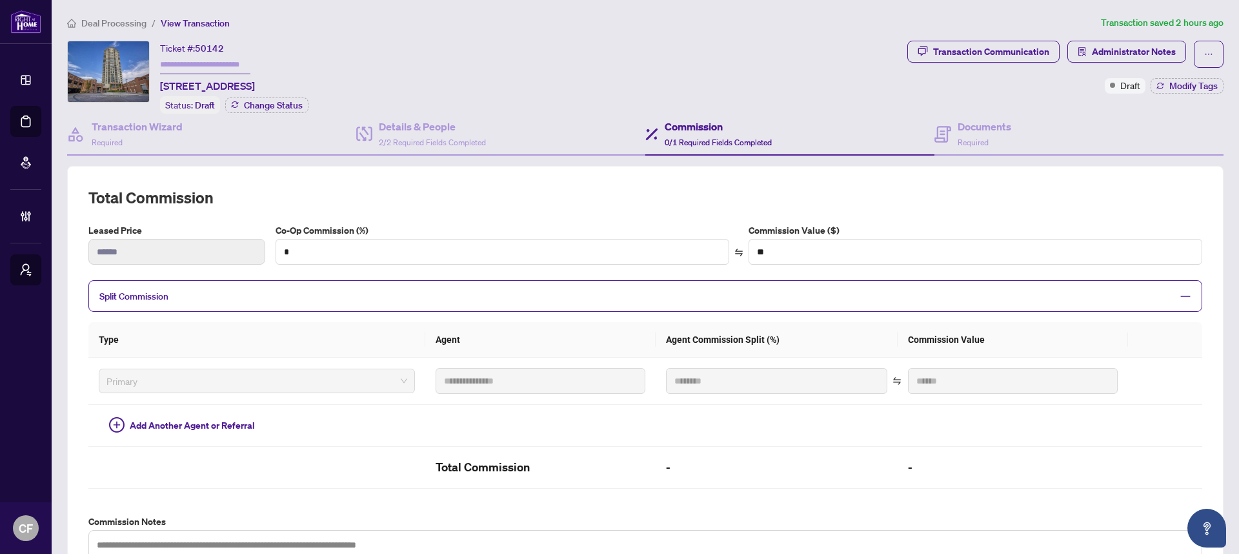
click at [772, 301] on div "Split Commission" at bounding box center [645, 296] width 1114 height 32
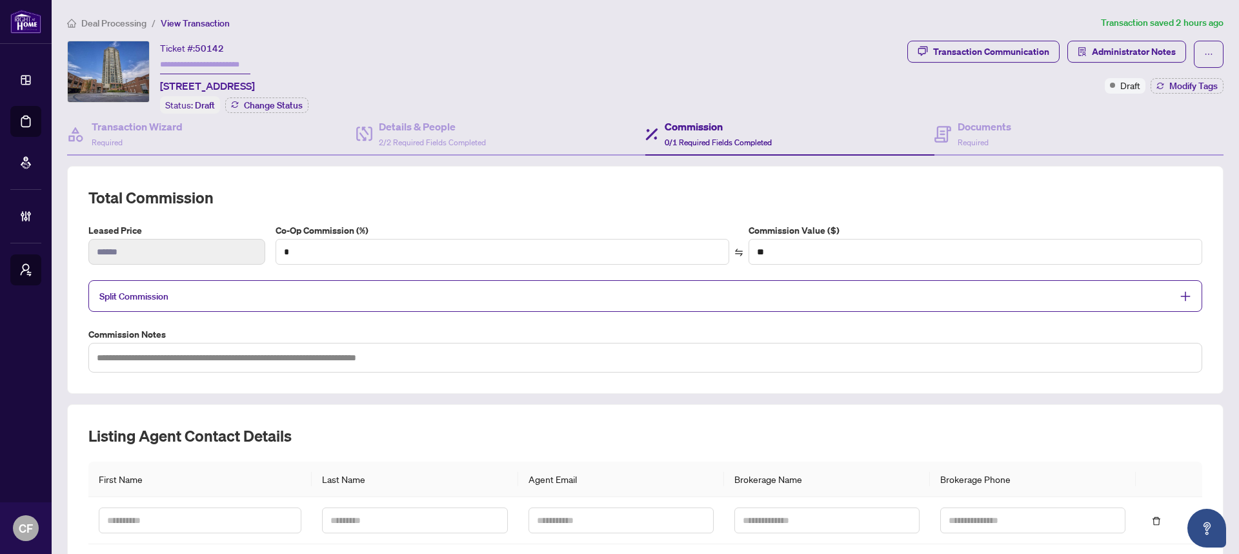
click at [772, 301] on div "Split Commission" at bounding box center [645, 296] width 1114 height 32
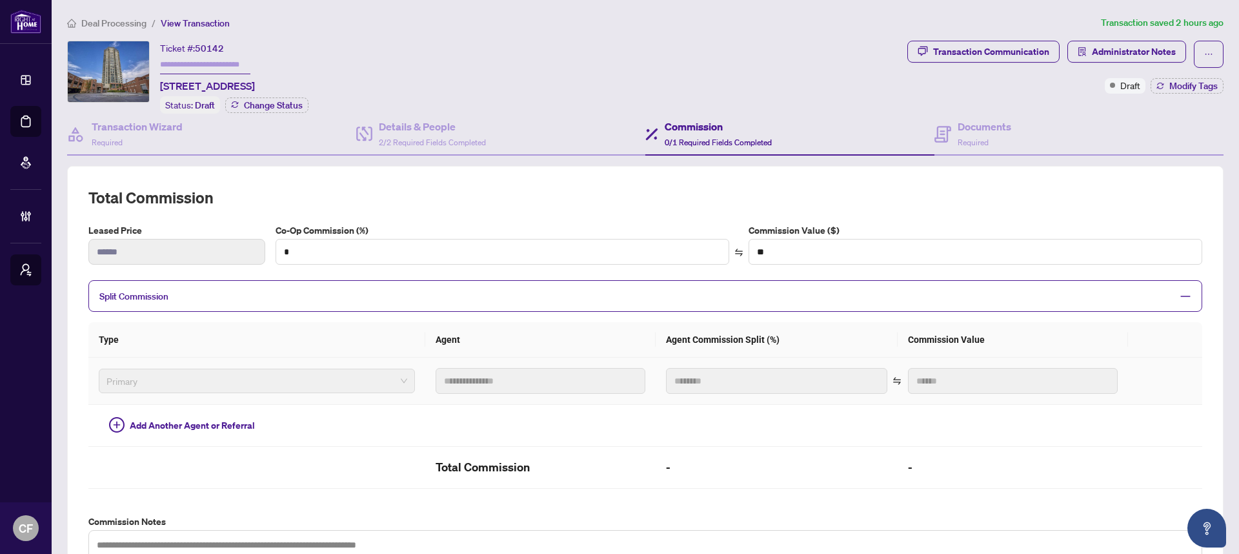
drag, startPoint x: 379, startPoint y: 369, endPoint x: 373, endPoint y: 381, distance: 13.6
click at [379, 371] on span "Primary" at bounding box center [256, 380] width 301 height 19
click at [372, 383] on span "Primary" at bounding box center [256, 380] width 301 height 19
click at [447, 141] on span "2/2 Required Fields Completed" at bounding box center [432, 142] width 107 height 10
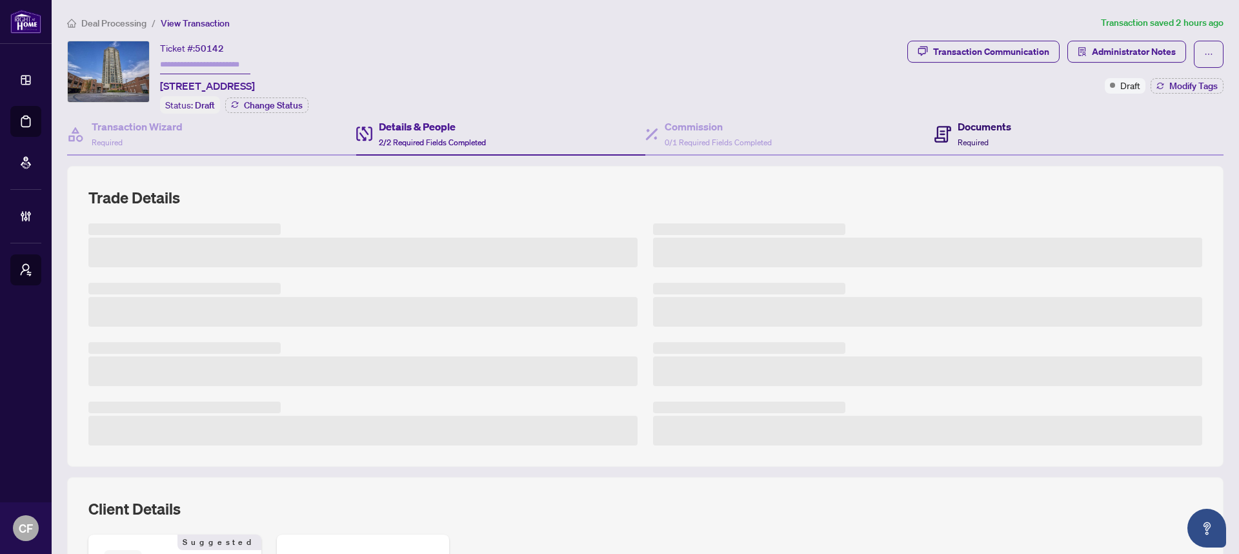
click at [981, 139] on span "Required" at bounding box center [973, 142] width 31 height 10
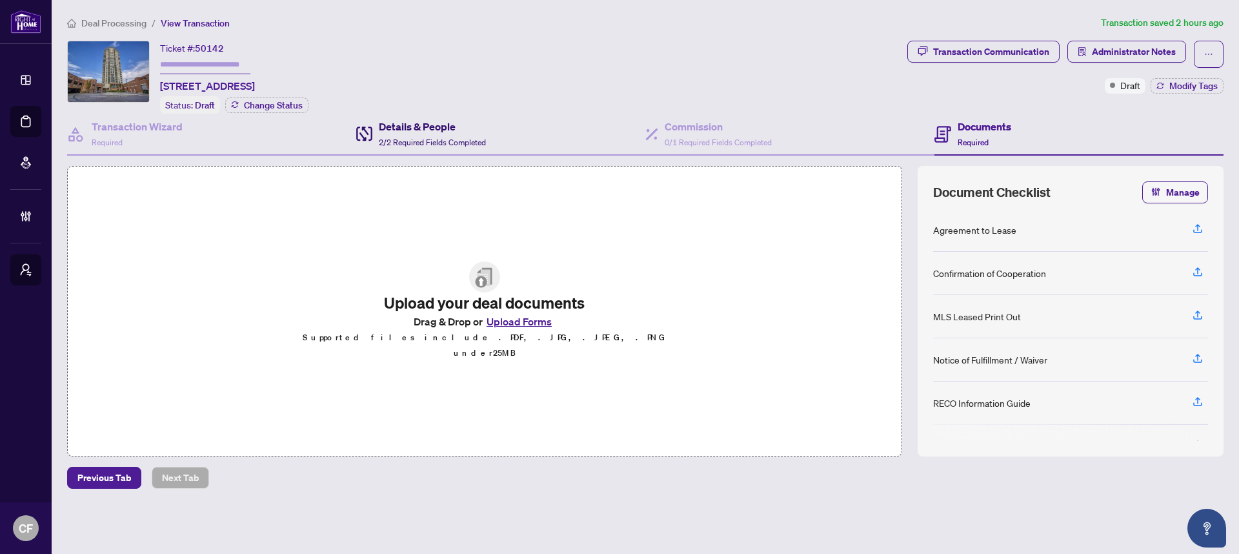
click at [481, 126] on h4 "Details & People" at bounding box center [432, 126] width 107 height 15
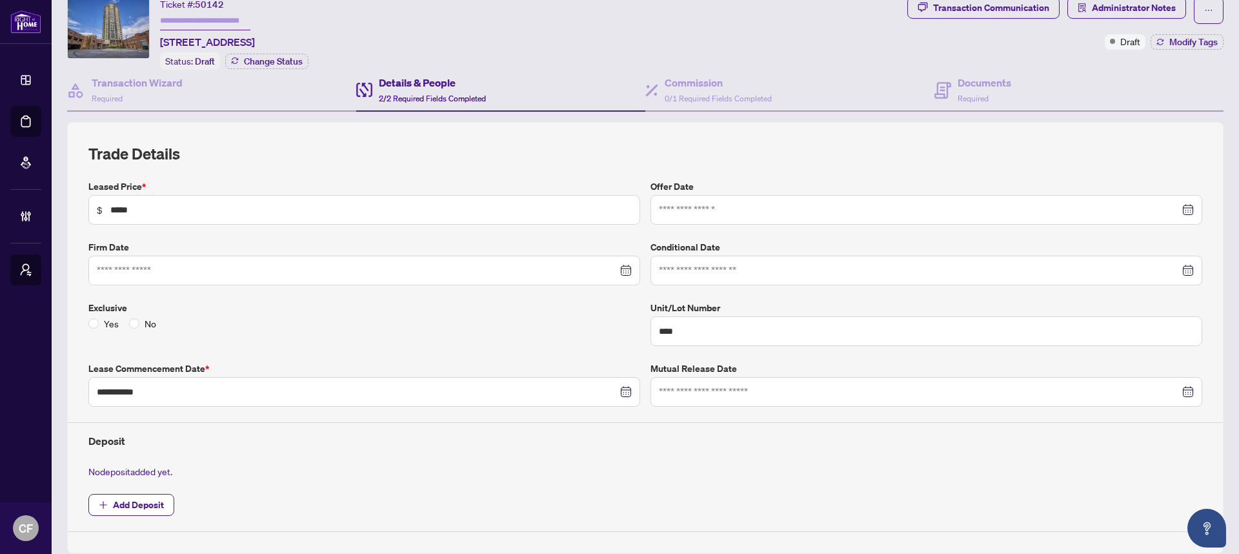
scroll to position [47, 0]
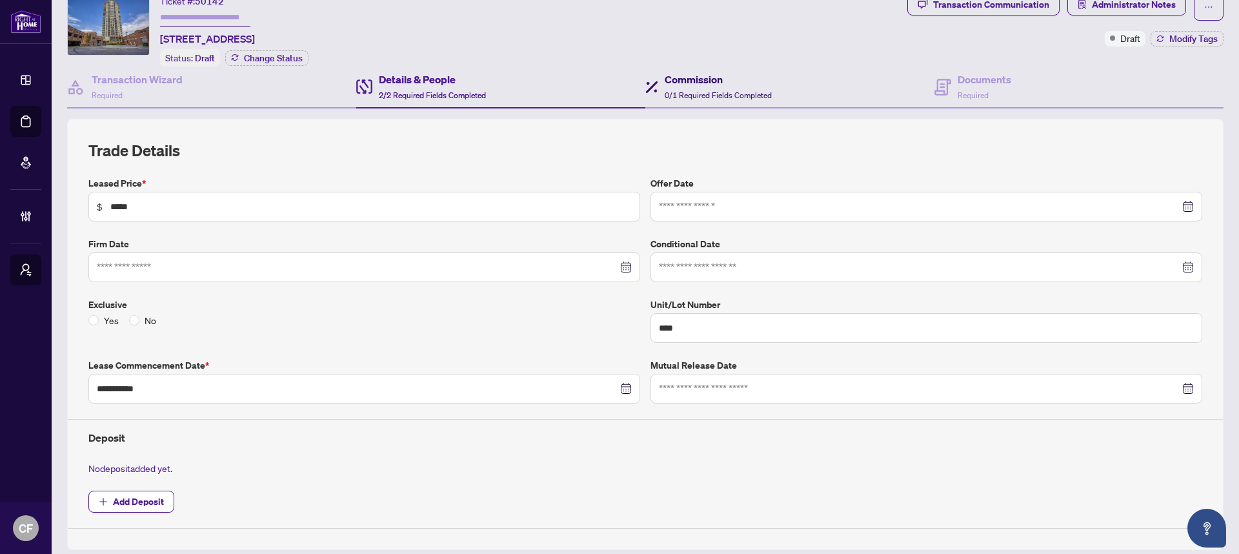
click at [665, 92] on span "0/1 Required Fields Completed" at bounding box center [718, 95] width 107 height 10
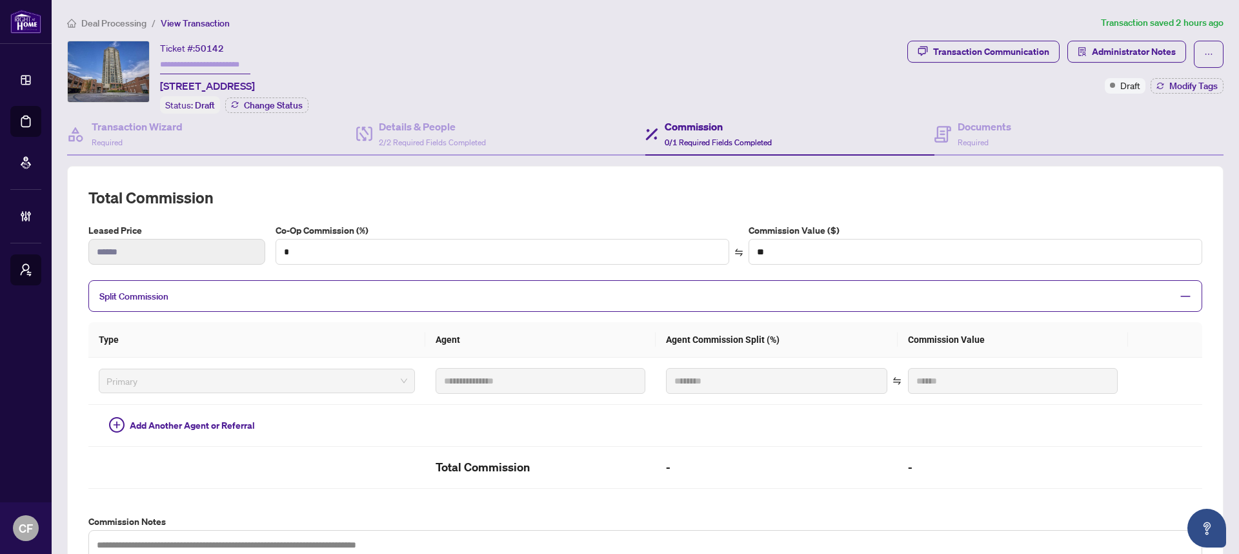
click at [1042, 294] on span "Split Commission" at bounding box center [635, 295] width 1073 height 15
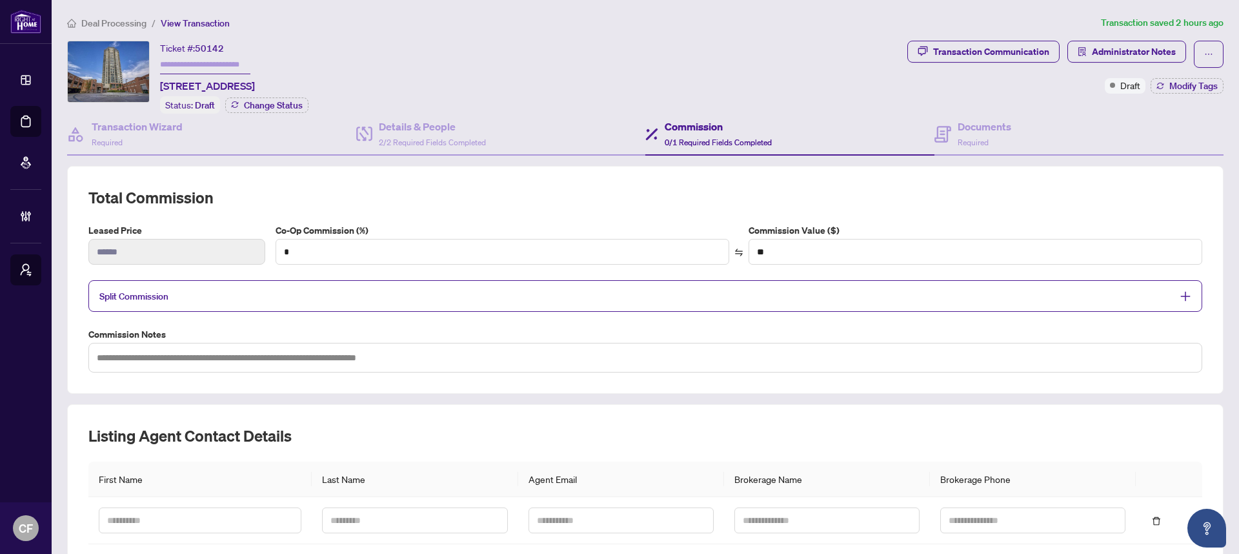
click at [1042, 294] on span "Split Commission" at bounding box center [635, 295] width 1073 height 15
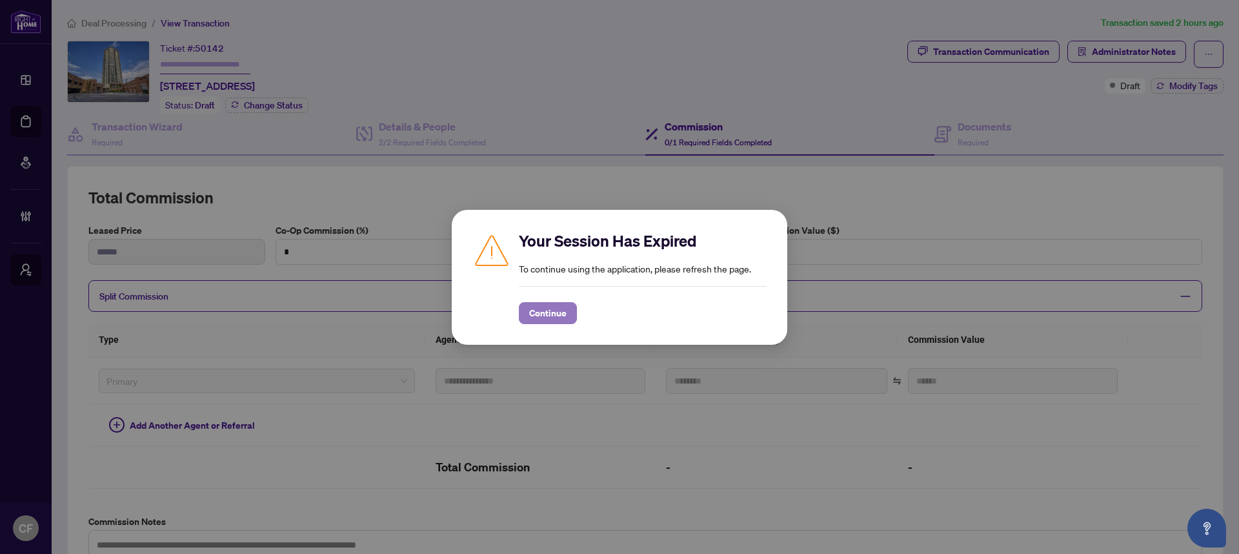
click at [549, 318] on span "Continue" at bounding box center [547, 313] width 37 height 21
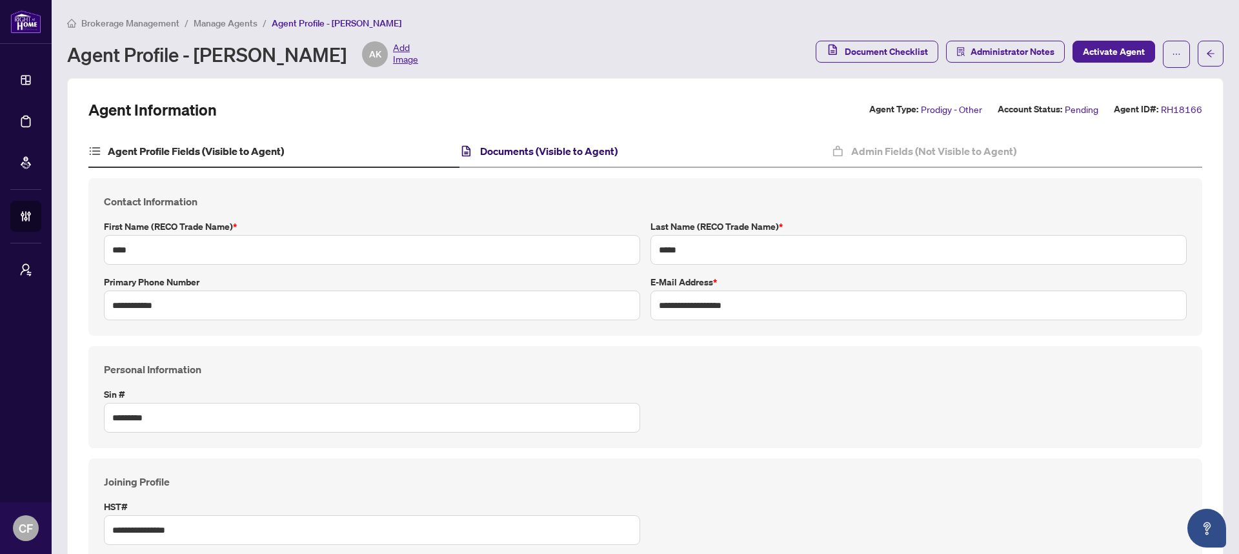
click at [603, 148] on h4 "Documents (Visible to Agent)" at bounding box center [548, 150] width 137 height 15
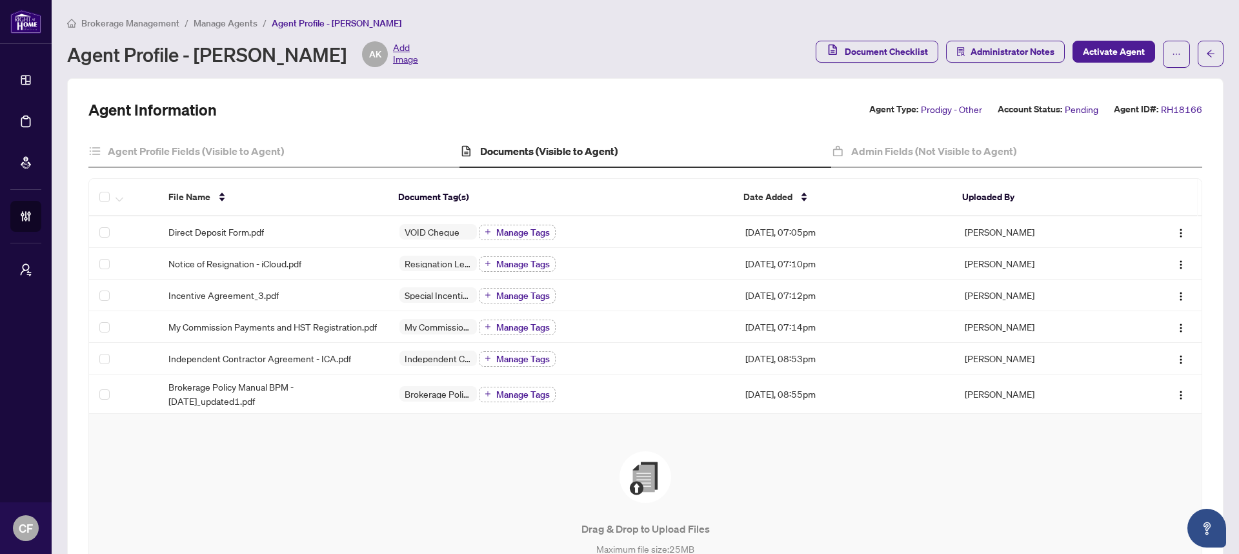
click at [1010, 125] on div "Agent Information Agent Type: Prodigy - Other Account Status: Pending Agent ID#…" at bounding box center [645, 387] width 1114 height 577
click at [1005, 136] on div "Admin Fields (Not Visible to Agent)" at bounding box center [1016, 152] width 371 height 32
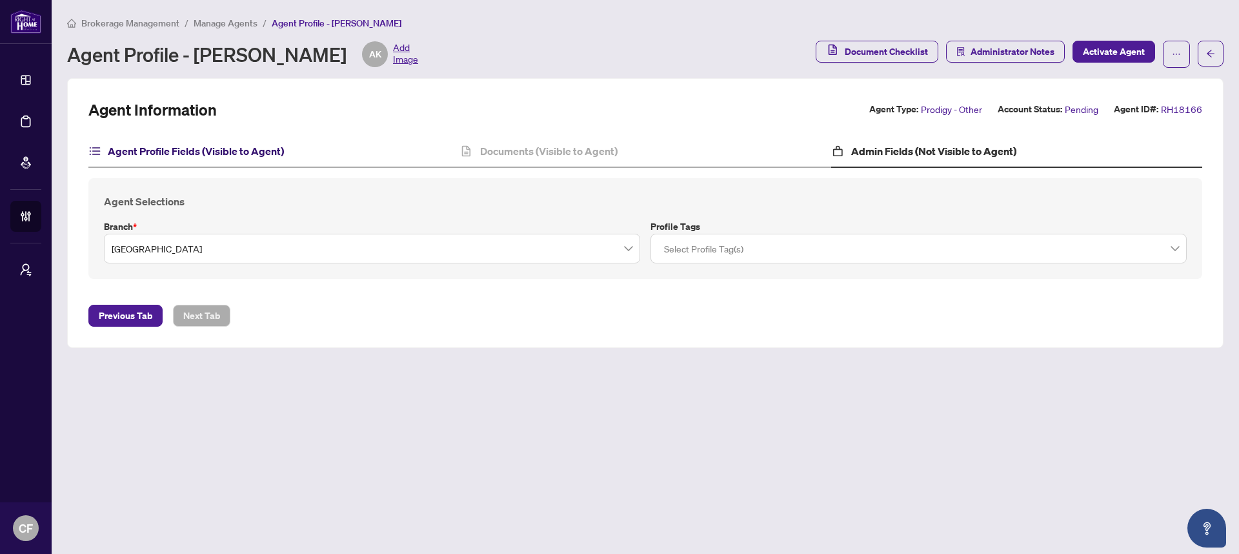
click at [236, 144] on h4 "Agent Profile Fields (Visible to Agent)" at bounding box center [196, 150] width 176 height 15
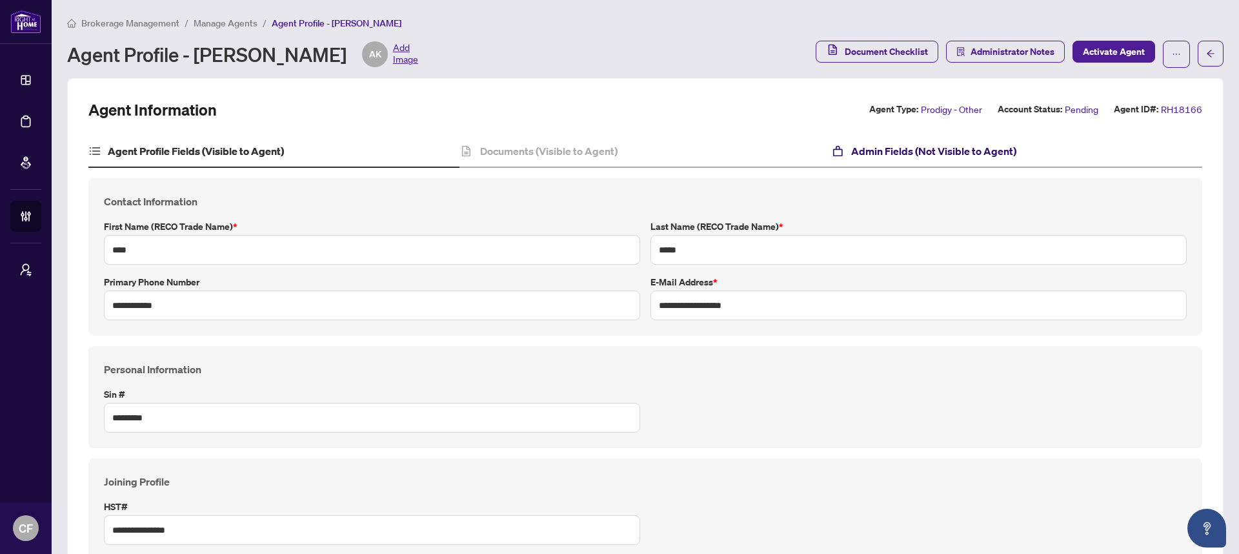
click at [883, 156] on h4 "Admin Fields (Not Visible to Agent)" at bounding box center [933, 150] width 165 height 15
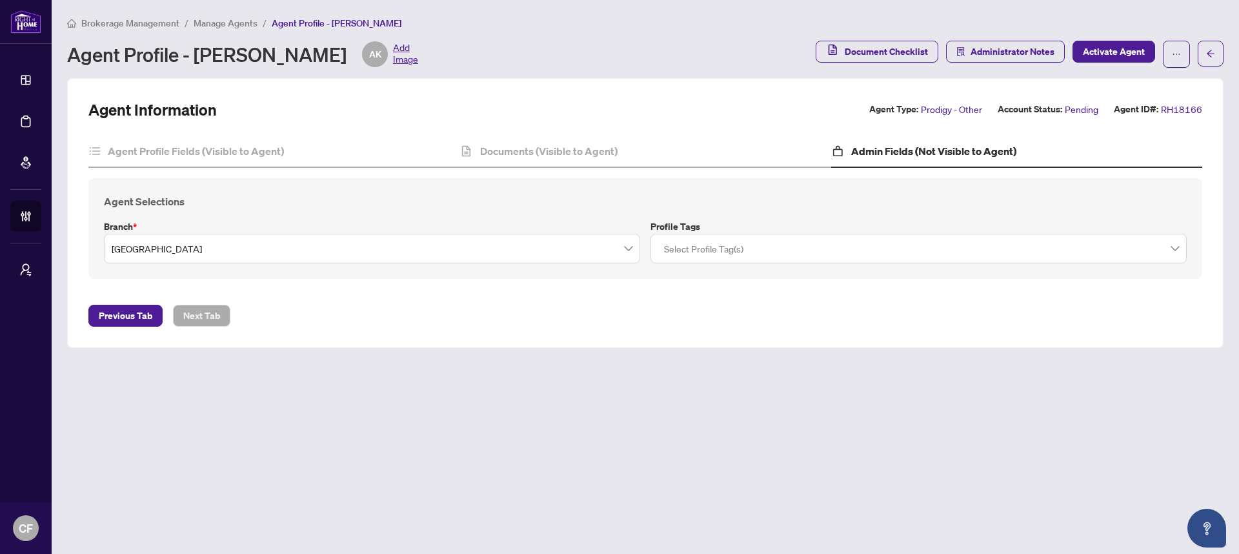
click at [884, 245] on div at bounding box center [919, 248] width 520 height 23
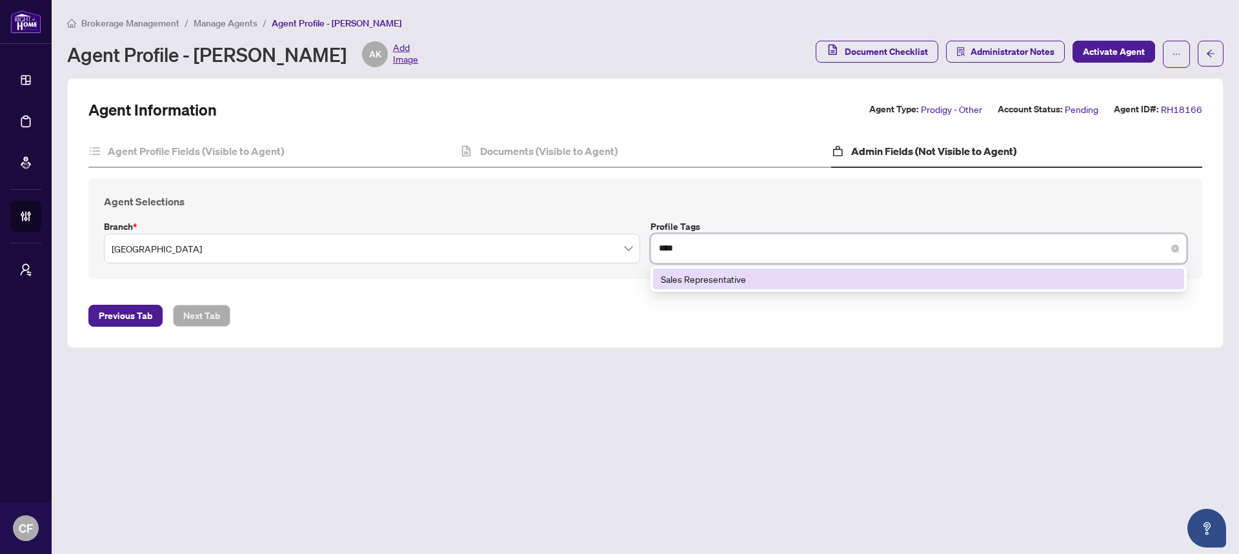
type input "*****"
click at [882, 285] on div "Sales Representative" at bounding box center [919, 279] width 516 height 14
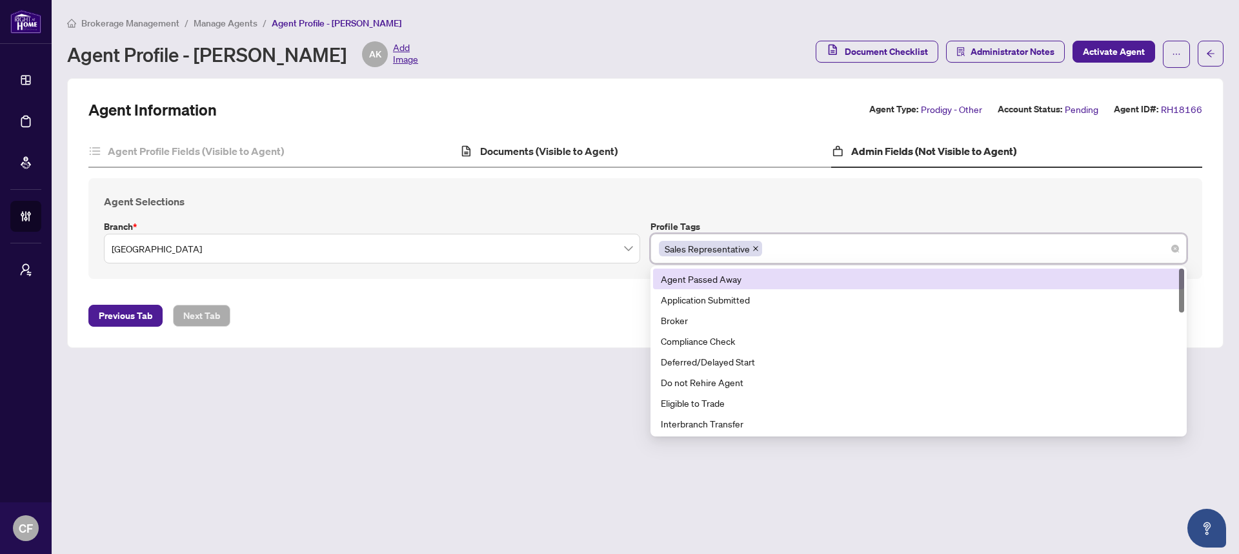
click at [663, 156] on div "Documents (Visible to Agent)" at bounding box center [644, 152] width 371 height 32
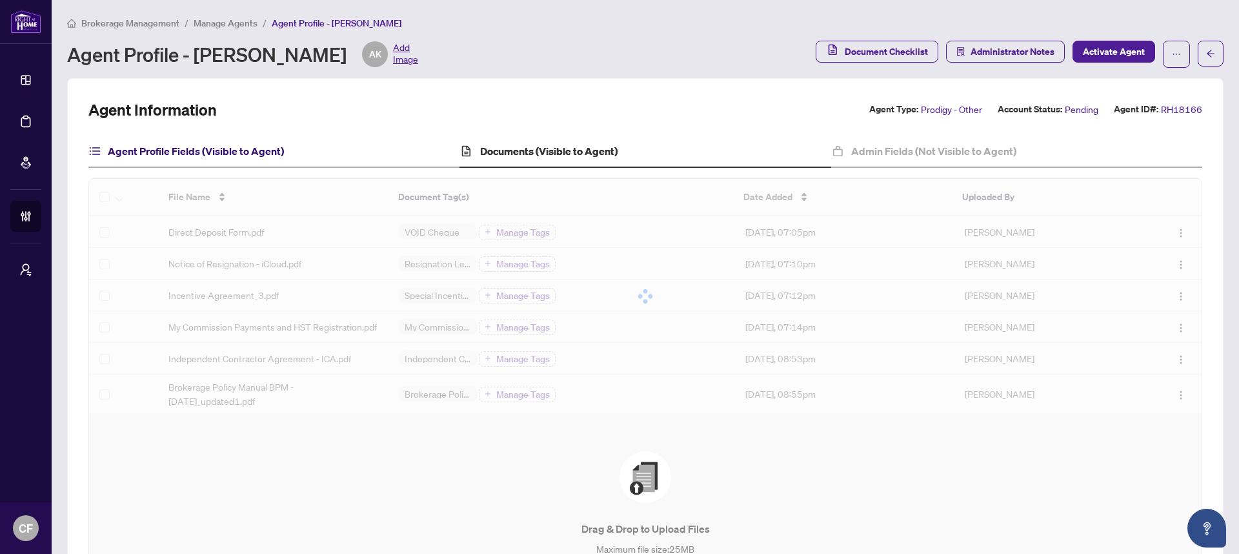
click at [279, 154] on h4 "Agent Profile Fields (Visible to Agent)" at bounding box center [196, 150] width 176 height 15
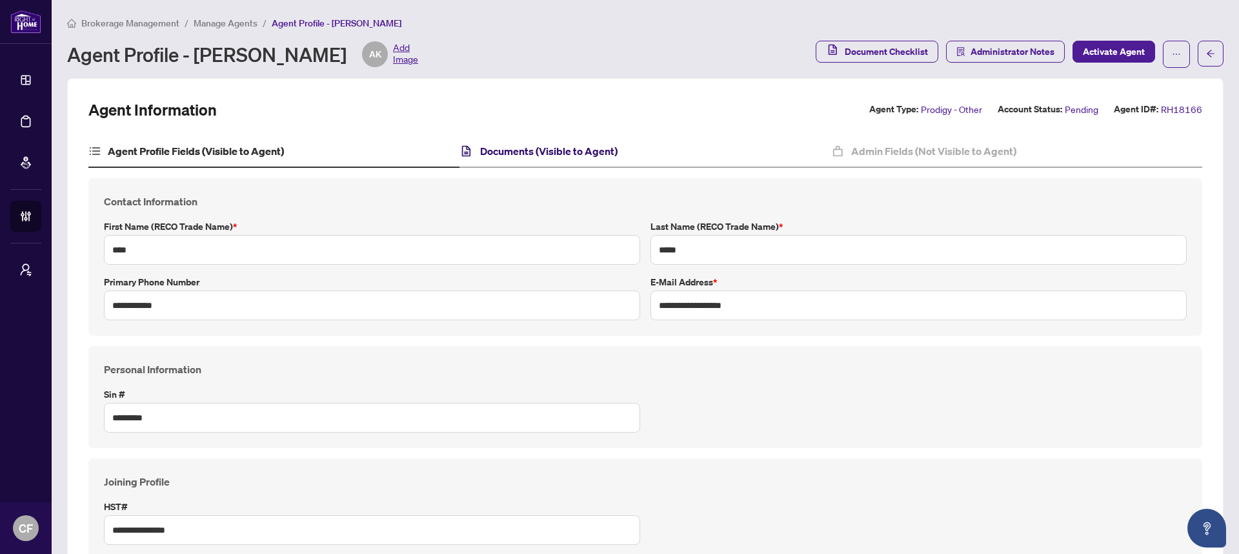
click at [561, 155] on h4 "Documents (Visible to Agent)" at bounding box center [548, 150] width 137 height 15
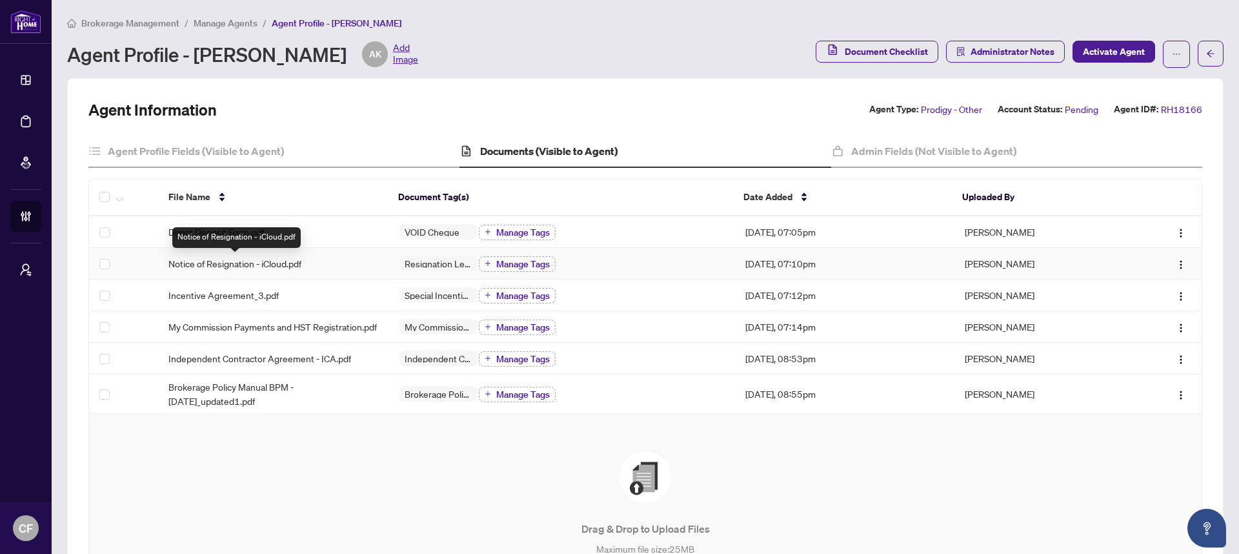
click at [259, 265] on span "Notice of Resignation - iCloud.pdf" at bounding box center [234, 263] width 133 height 14
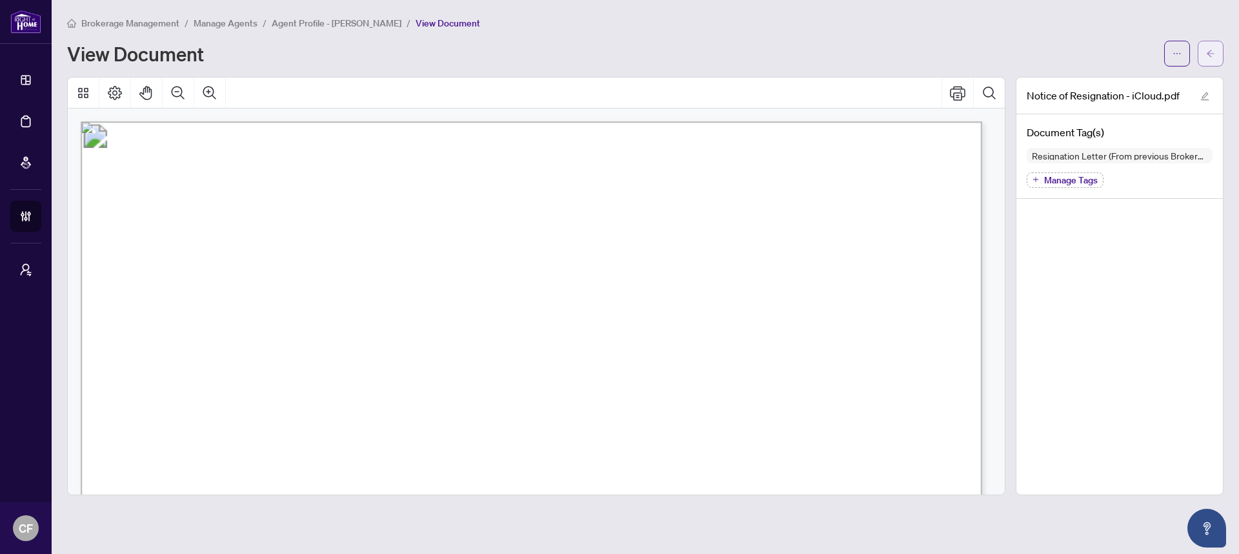
click at [1209, 57] on icon "arrow-left" at bounding box center [1210, 53] width 9 height 9
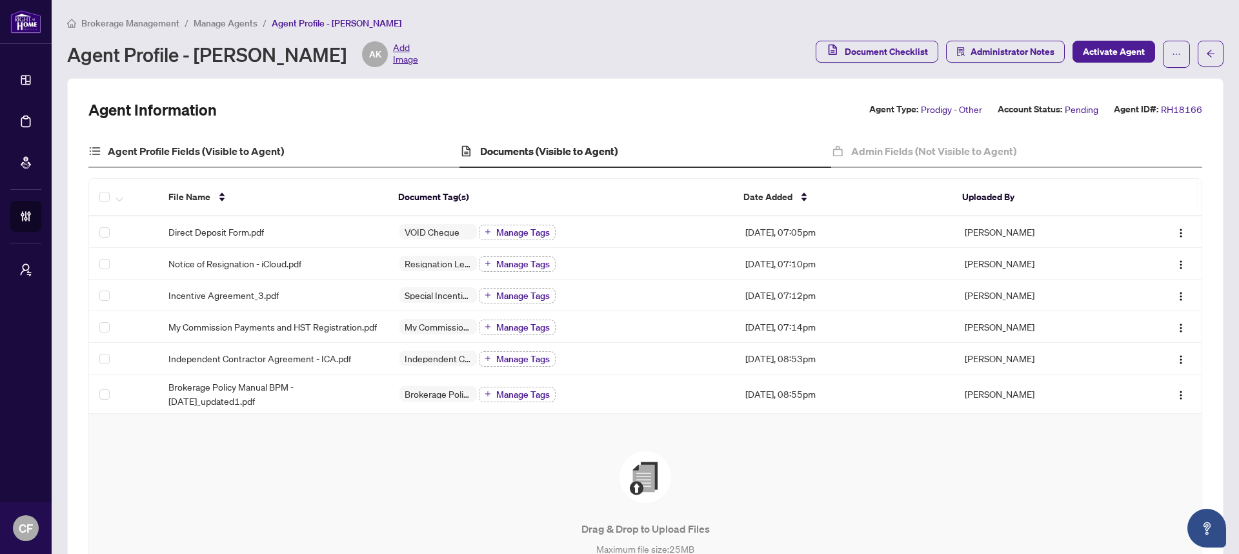
click at [348, 154] on div "Agent Profile Fields (Visible to Agent)" at bounding box center [273, 152] width 371 height 32
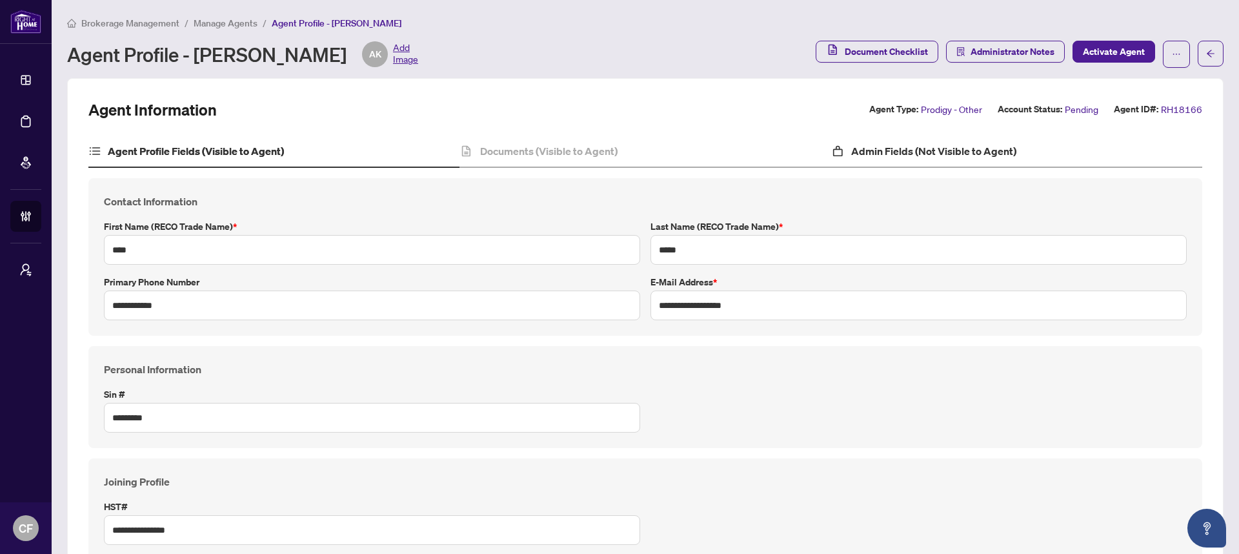
click at [925, 163] on div "Admin Fields (Not Visible to Agent)" at bounding box center [1016, 152] width 371 height 32
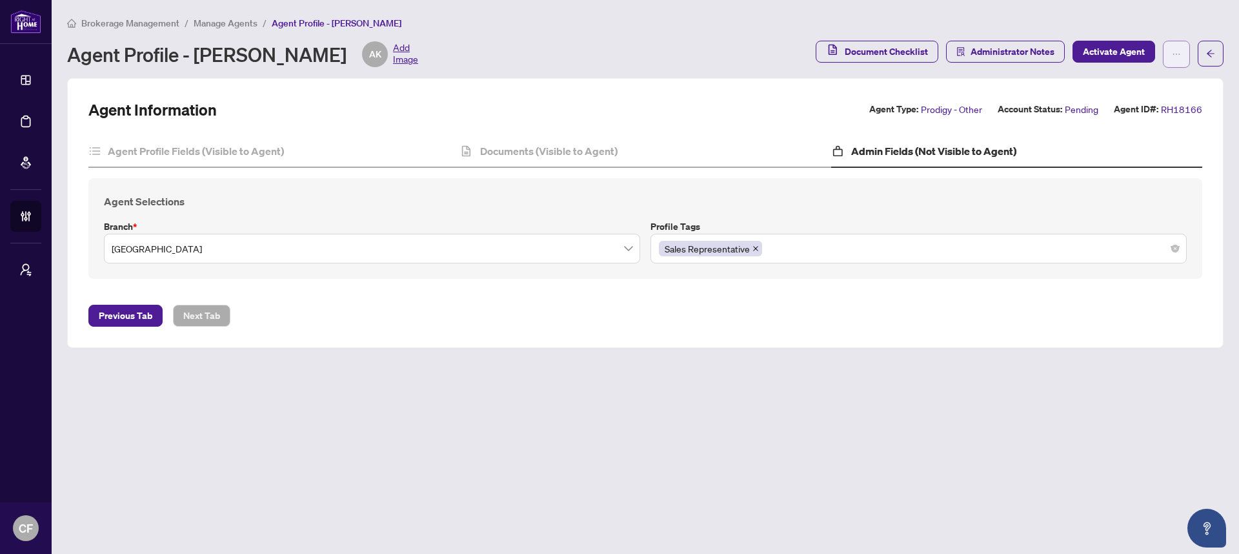
click at [1185, 59] on button "button" at bounding box center [1176, 54] width 27 height 27
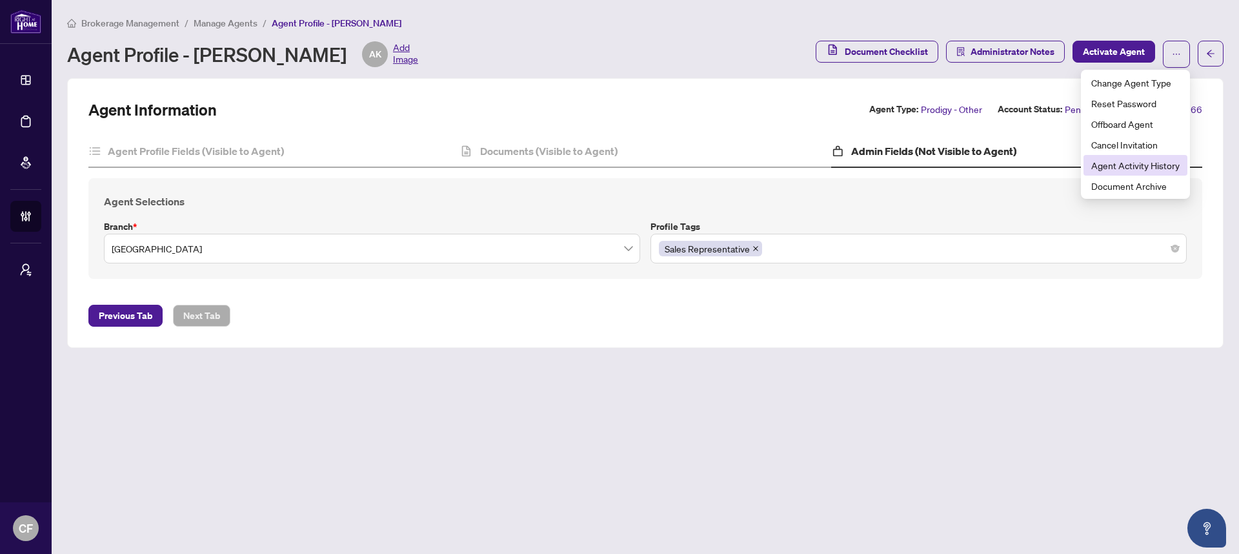
click at [1163, 158] on span "Agent Activity History" at bounding box center [1135, 165] width 88 height 14
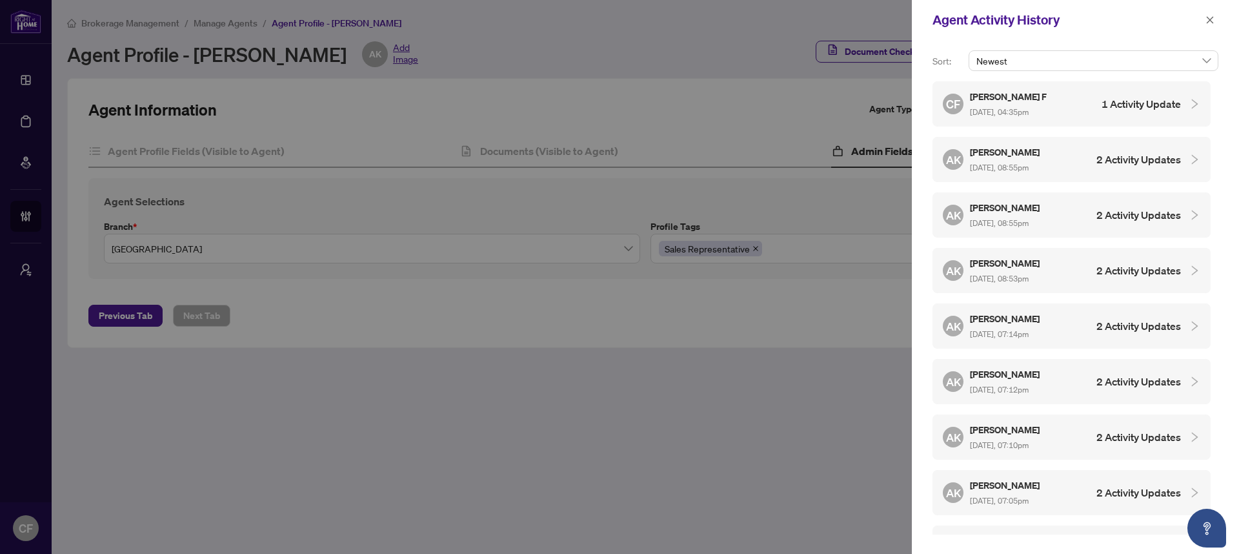
click at [1168, 103] on h4 "1 Activity Update" at bounding box center [1141, 103] width 79 height 15
click at [1208, 21] on icon "close" at bounding box center [1210, 19] width 9 height 9
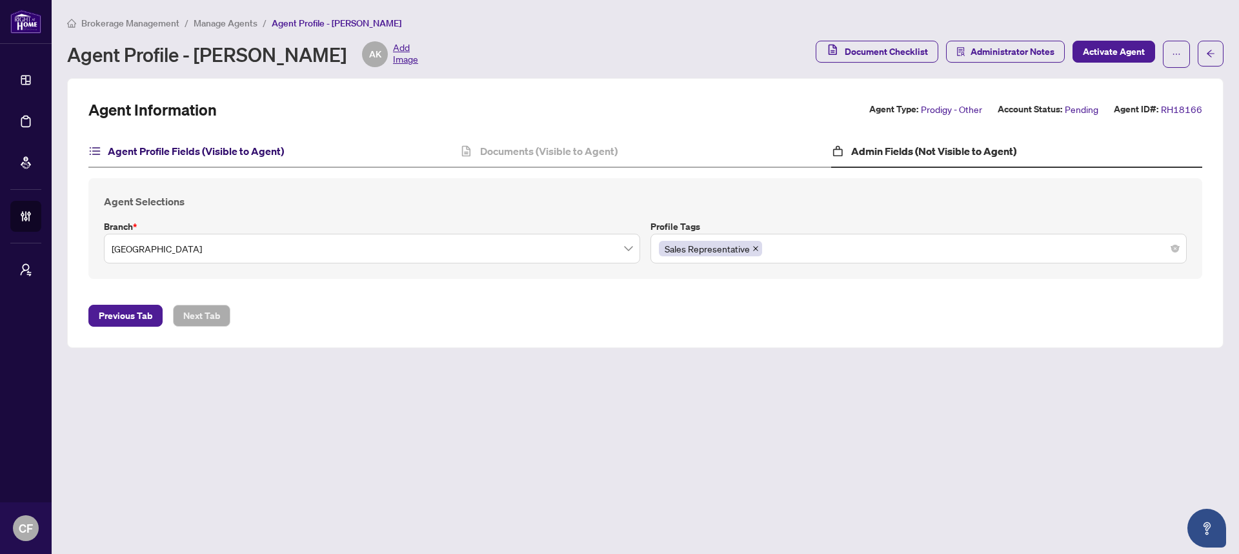
click at [232, 148] on h4 "Agent Profile Fields (Visible to Agent)" at bounding box center [196, 150] width 176 height 15
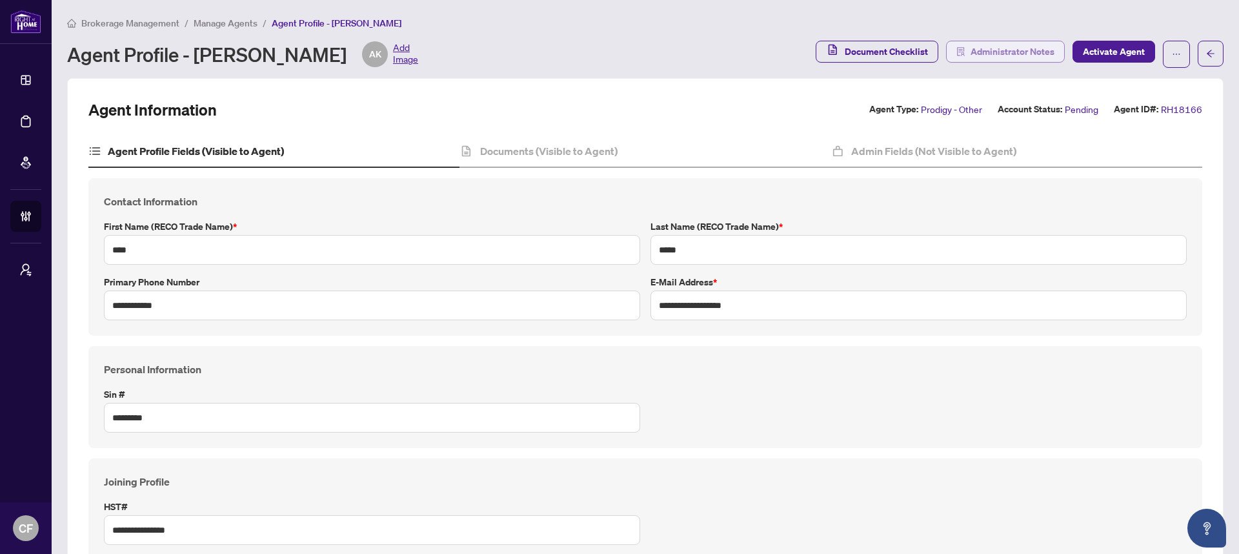
click at [1023, 56] on span "Administrator Notes" at bounding box center [1013, 51] width 84 height 21
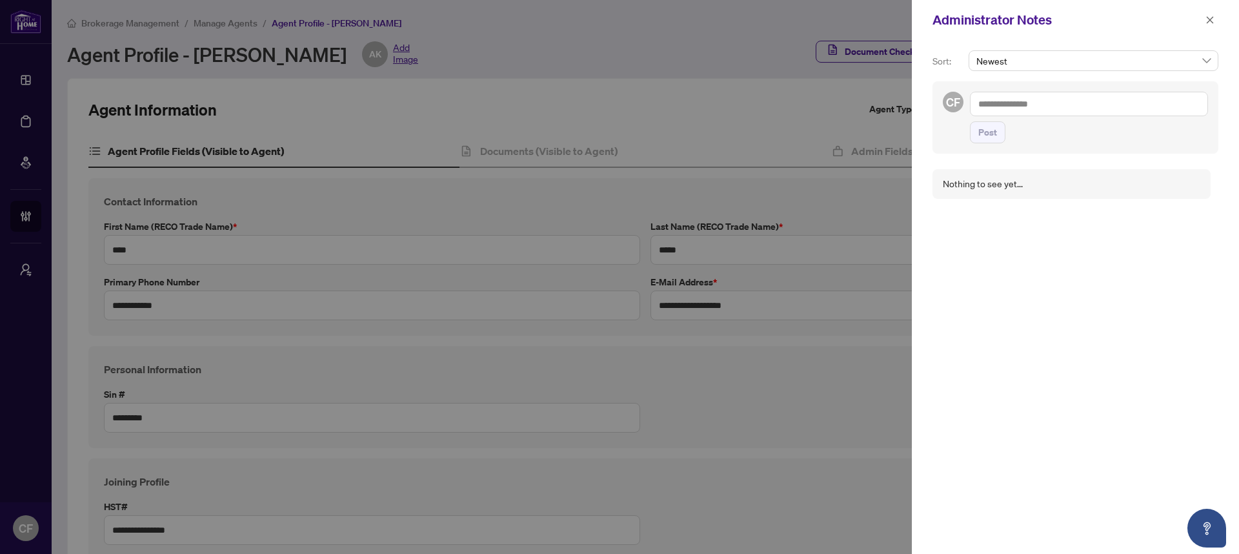
click at [1029, 104] on textarea at bounding box center [1089, 104] width 238 height 25
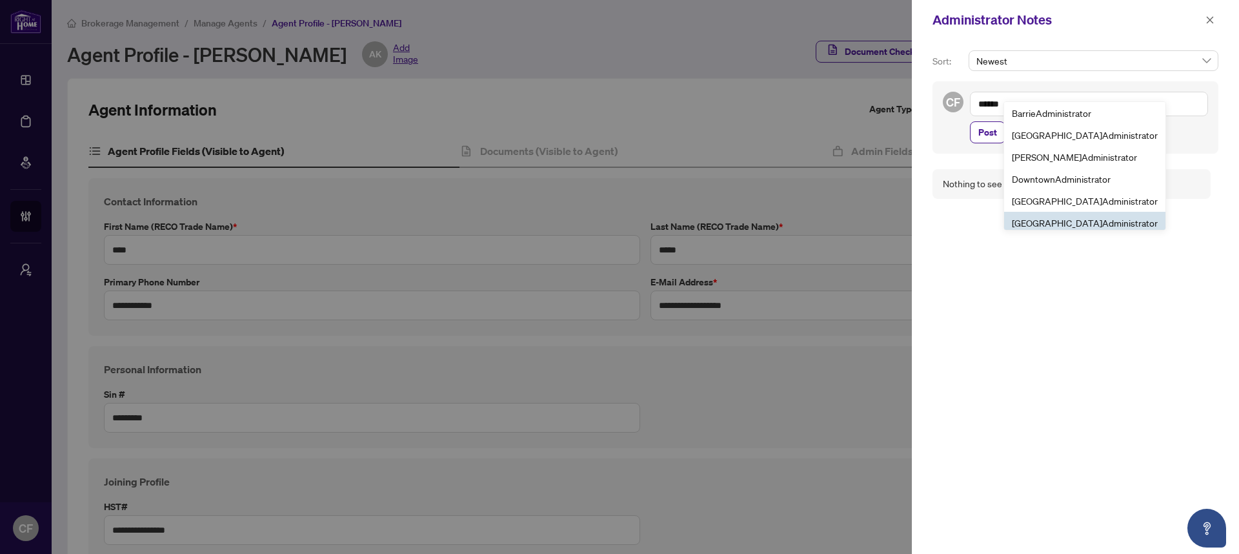
click at [1102, 224] on b "Admin" at bounding box center [1115, 223] width 26 height 12
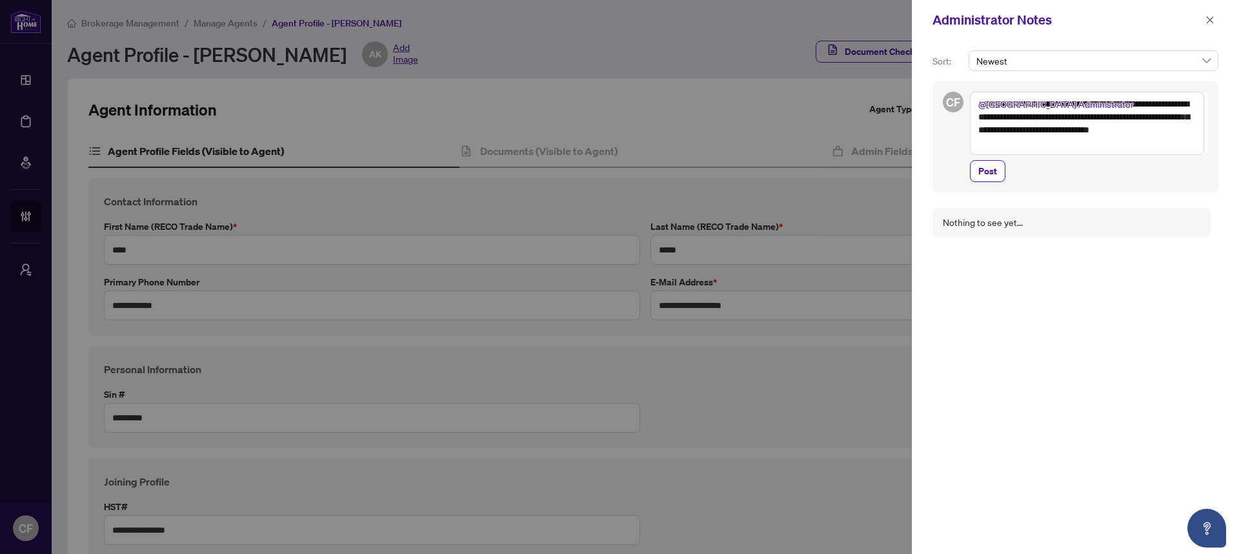
click at [1173, 103] on textarea "**********" at bounding box center [1087, 123] width 234 height 63
click at [1099, 136] on textarea "**********" at bounding box center [1087, 123] width 234 height 63
click at [1128, 122] on textarea "**********" at bounding box center [1087, 123] width 234 height 63
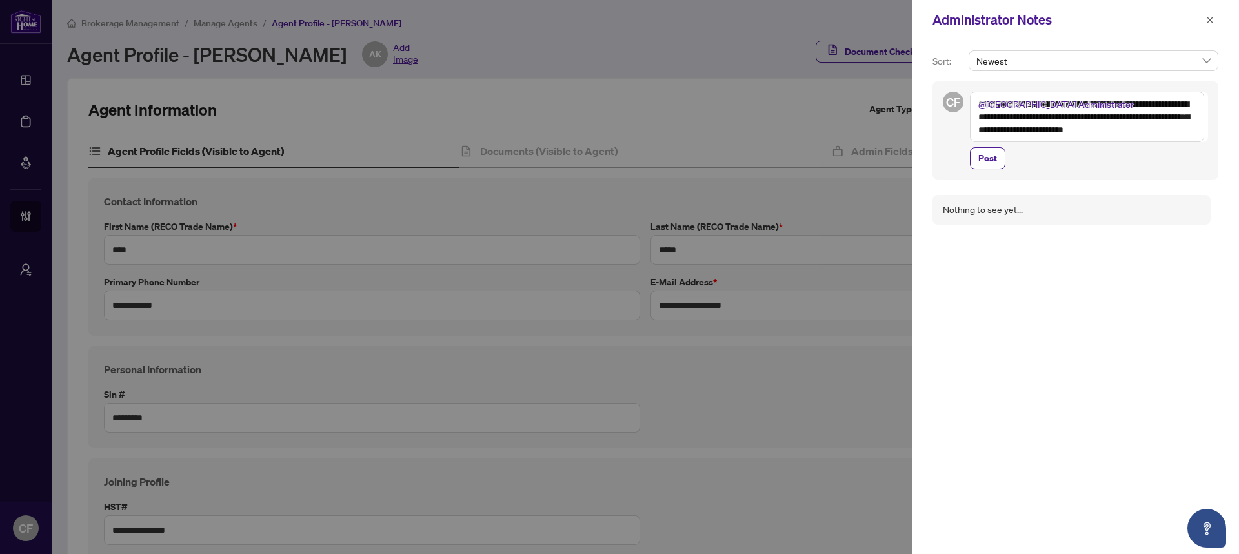
click at [1049, 130] on textarea "**********" at bounding box center [1087, 117] width 234 height 50
click at [1180, 131] on textarea "**********" at bounding box center [1087, 117] width 234 height 50
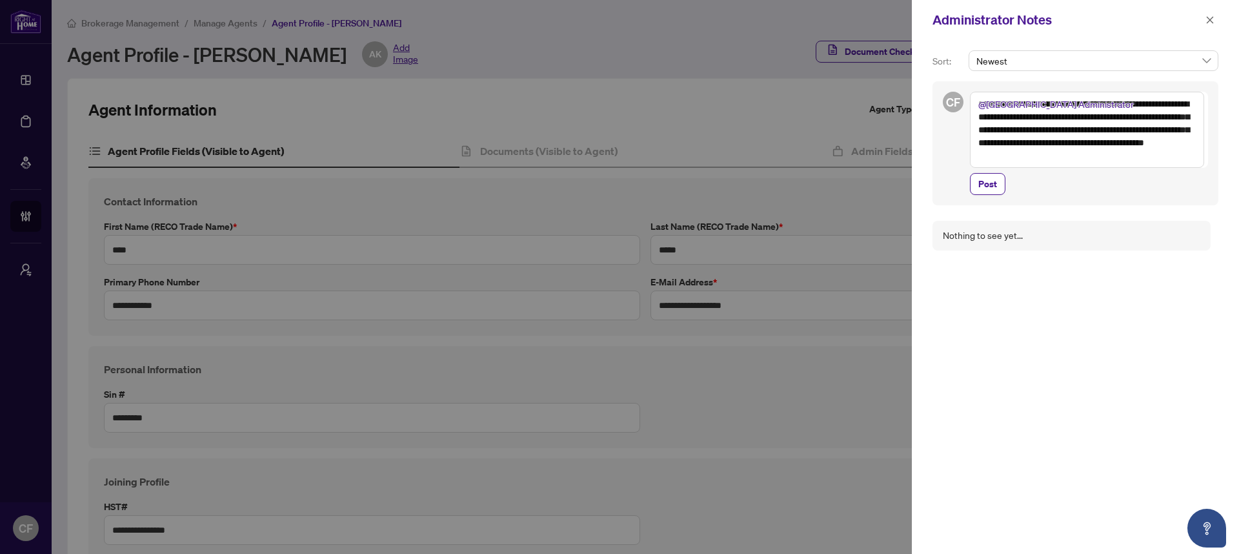
click at [1068, 154] on textarea "**********" at bounding box center [1087, 130] width 234 height 76
click at [1133, 143] on textarea "**********" at bounding box center [1087, 130] width 234 height 76
drag, startPoint x: 1073, startPoint y: 131, endPoint x: 1036, endPoint y: 136, distance: 37.1
click at [1036, 136] on textarea "**********" at bounding box center [1087, 130] width 234 height 76
click at [1107, 140] on textarea "**********" at bounding box center [1087, 130] width 234 height 76
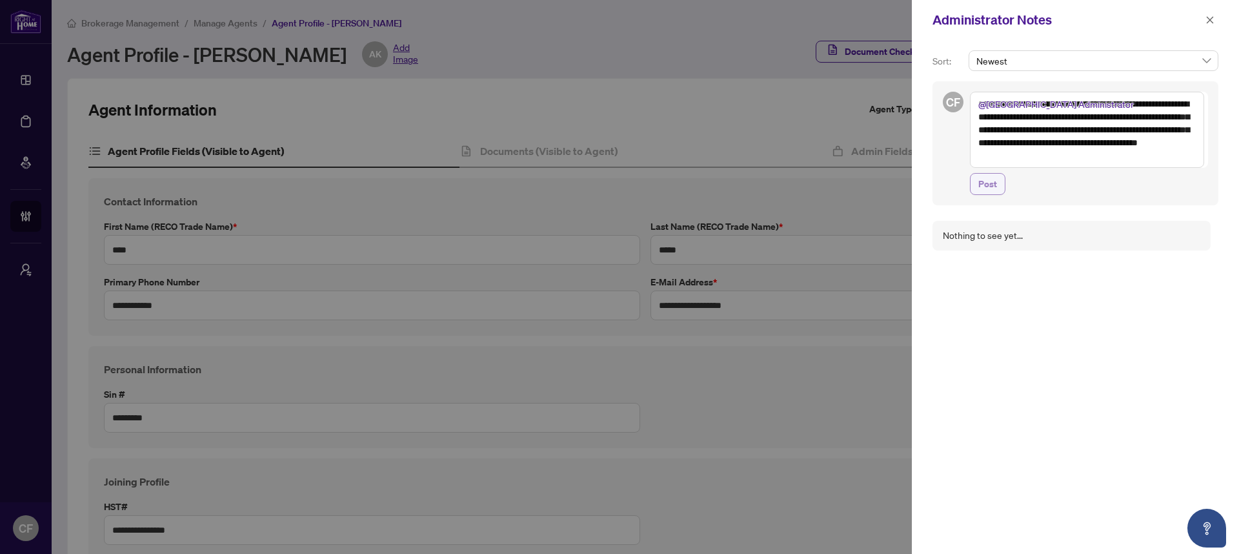
type textarea "**********"
click at [985, 180] on span "Post" at bounding box center [987, 184] width 19 height 21
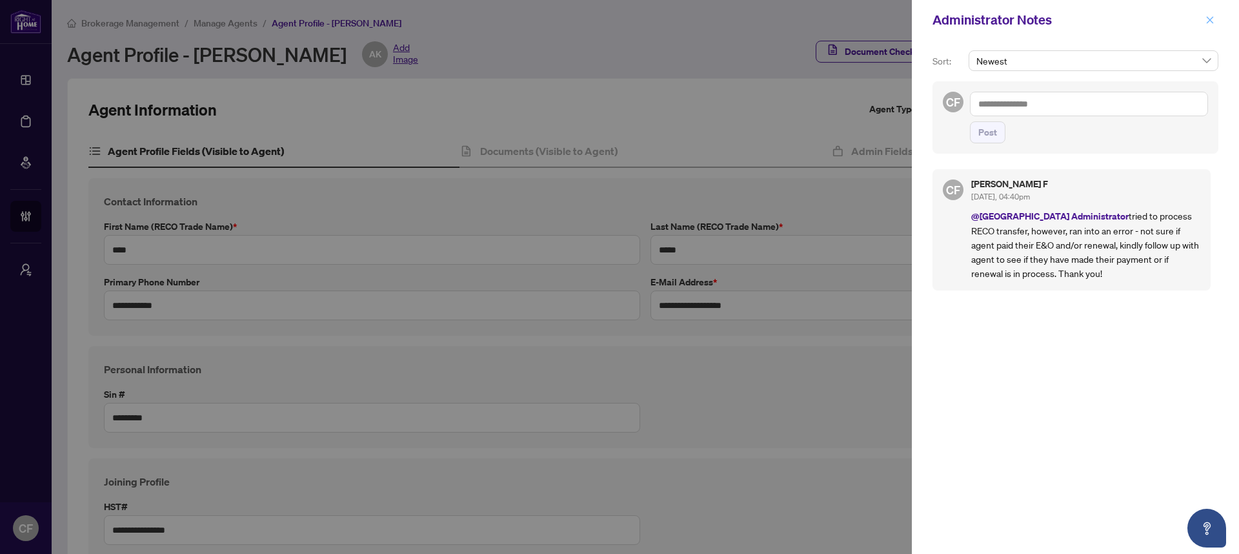
click at [1206, 23] on icon "close" at bounding box center [1210, 19] width 9 height 9
